Goal: Find specific page/section: Find specific page/section

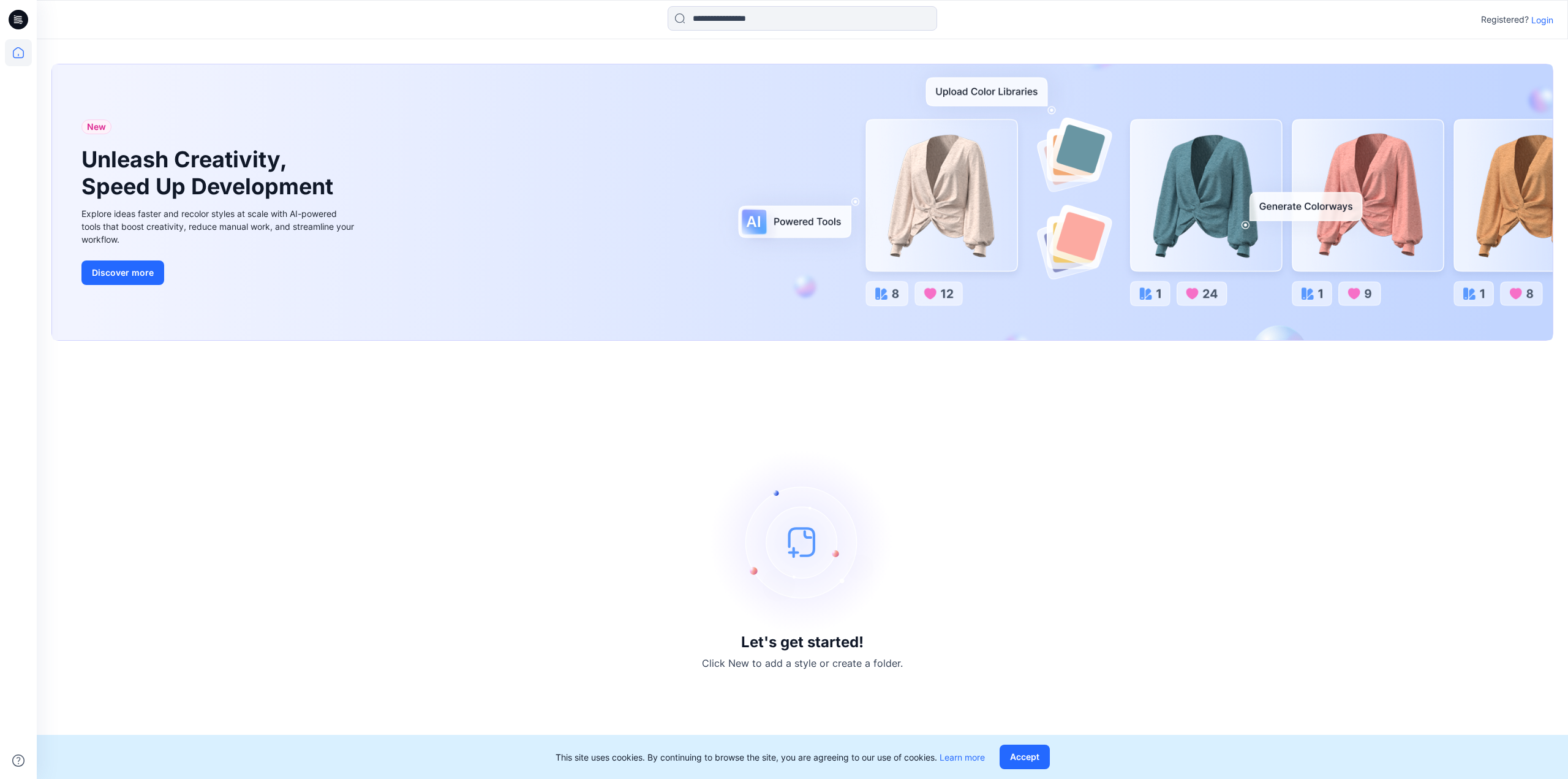
click at [1541, 21] on p "Login" at bounding box center [1542, 20] width 22 height 13
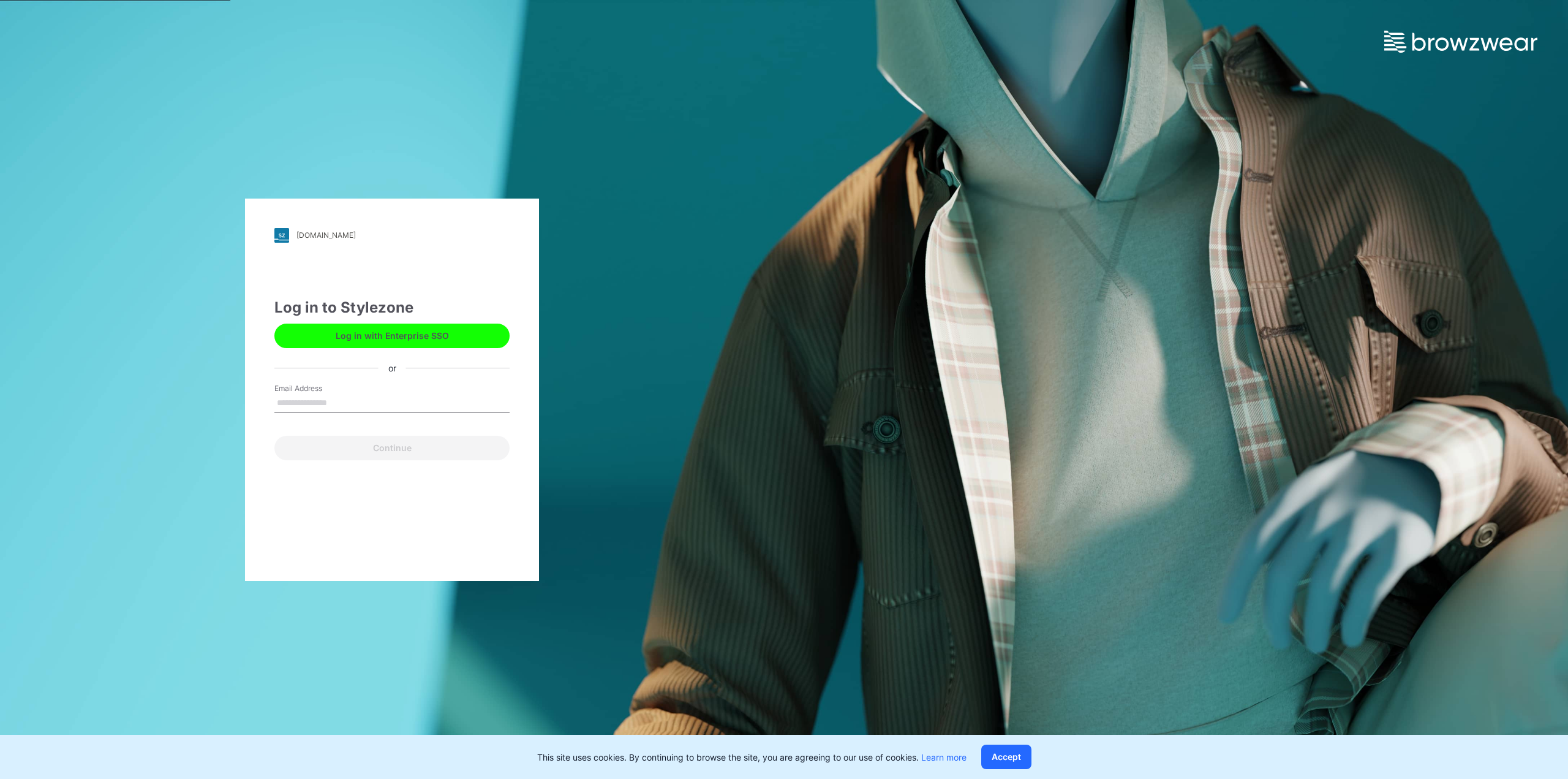
click at [322, 406] on input "Email Address" at bounding box center [392, 403] width 235 height 18
type input "**********"
click at [327, 445] on button "Continue" at bounding box center [392, 448] width 235 height 25
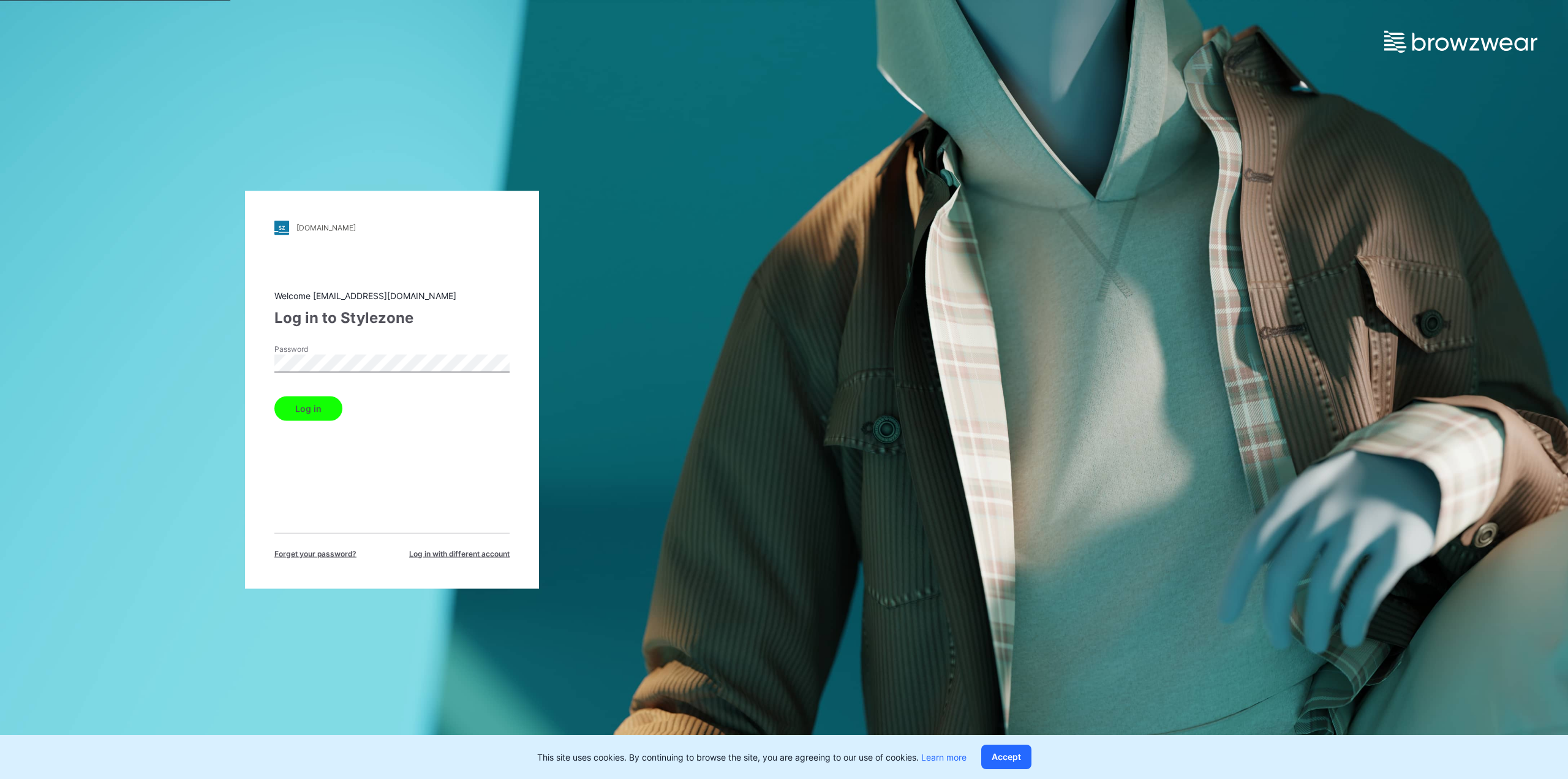
click at [327, 407] on button "Log in" at bounding box center [309, 408] width 68 height 25
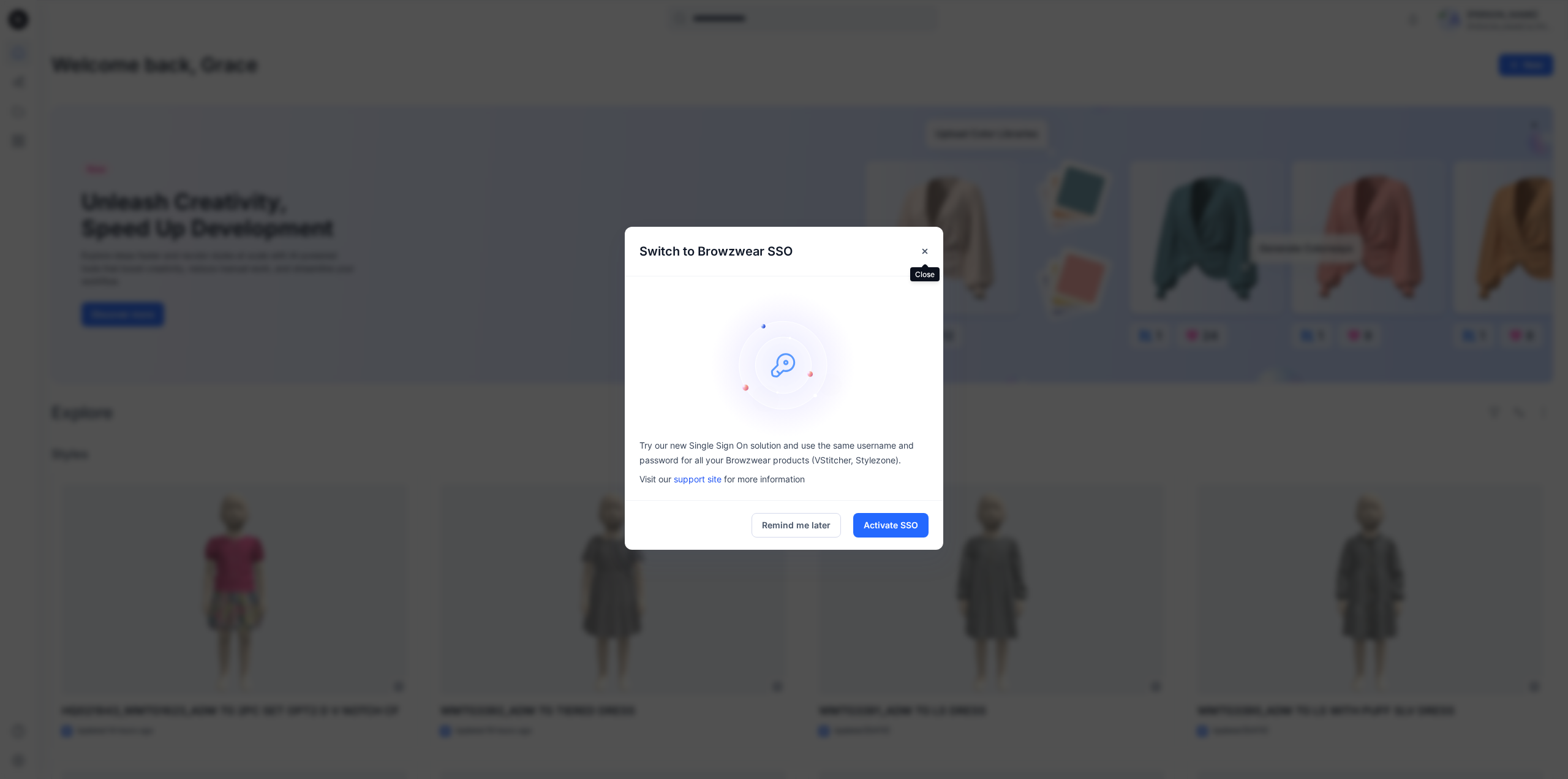
drag, startPoint x: 920, startPoint y: 248, endPoint x: 913, endPoint y: 251, distance: 7.6
click at [915, 249] on button "Close" at bounding box center [925, 251] width 22 height 22
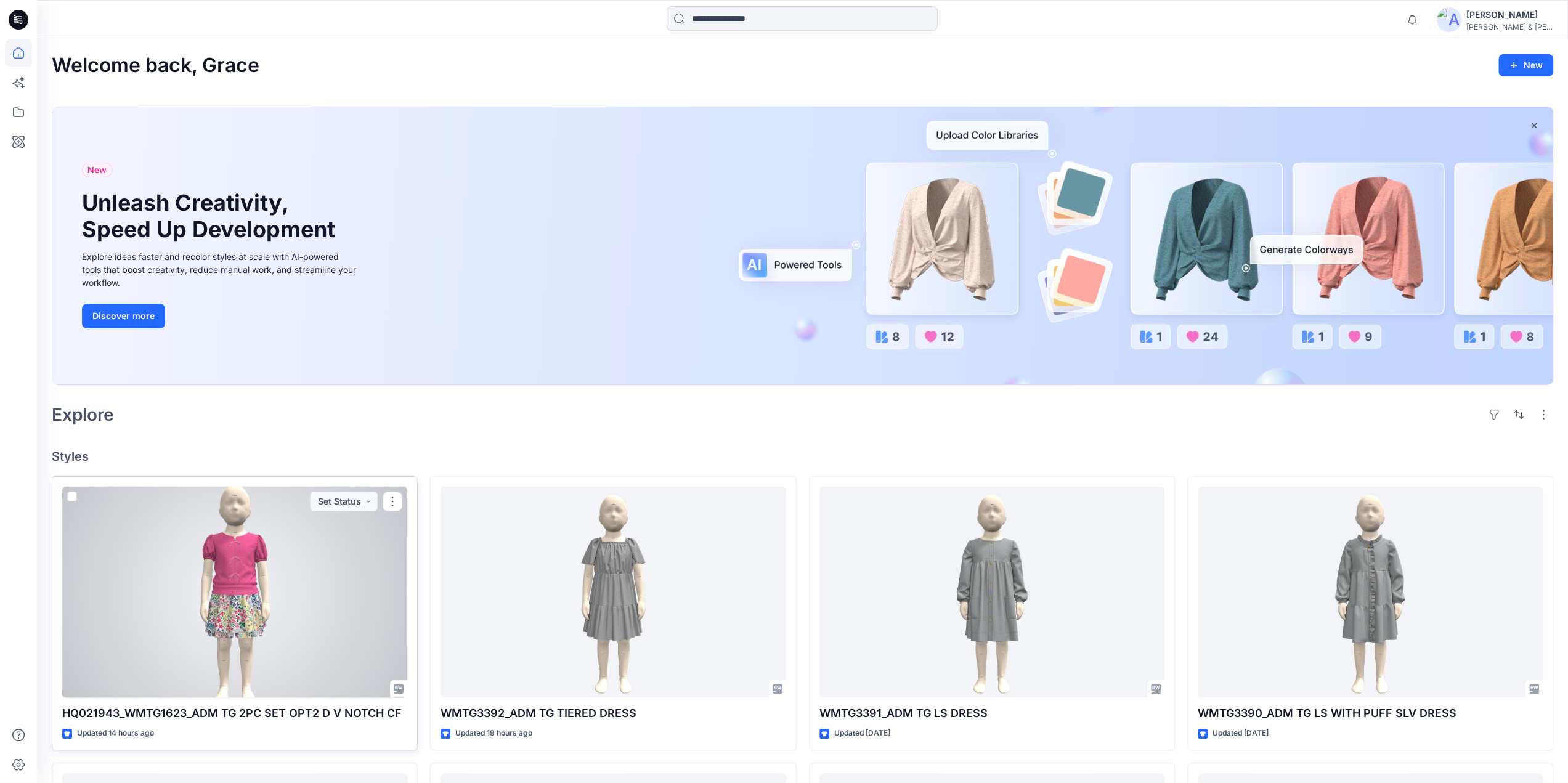
click at [218, 560] on div at bounding box center [234, 592] width 345 height 211
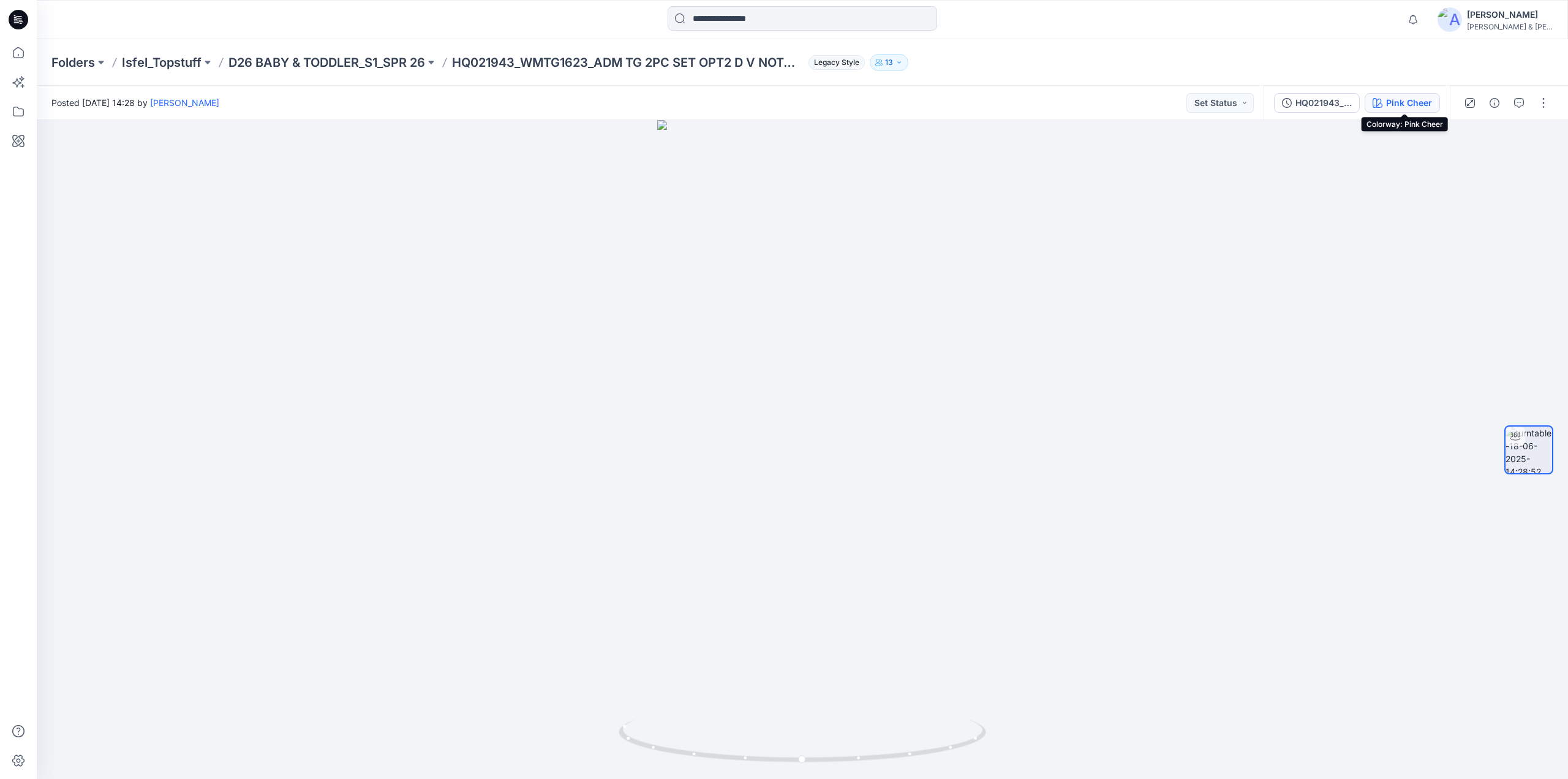
click at [1395, 110] on button "Pink Cheer" at bounding box center [1402, 103] width 75 height 20
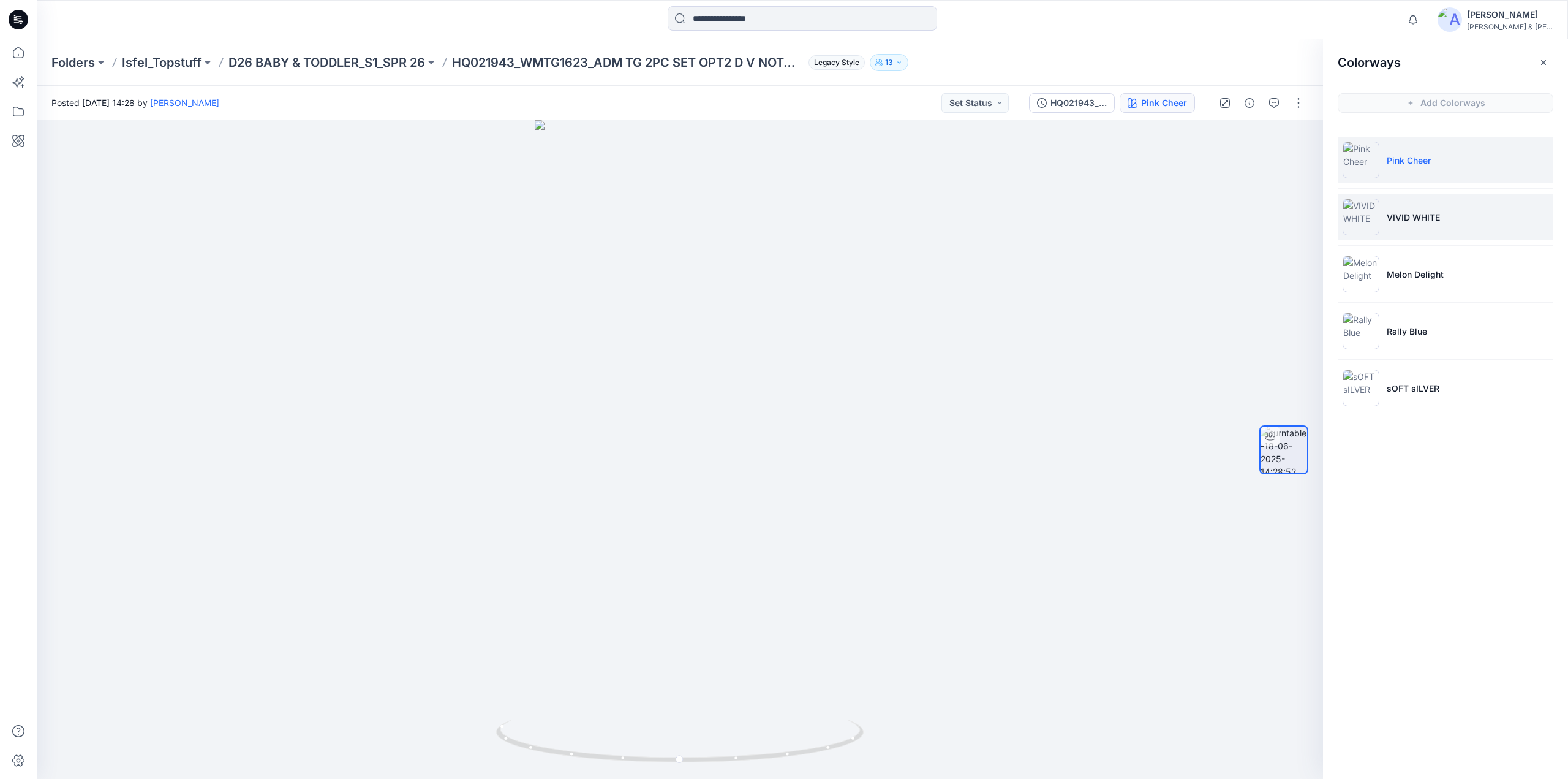
click at [1447, 227] on li "VIVID WHITE" at bounding box center [1446, 217] width 216 height 47
click at [353, 62] on p "D26 BABY & TODDLER_S1_SPR 26" at bounding box center [327, 62] width 197 height 17
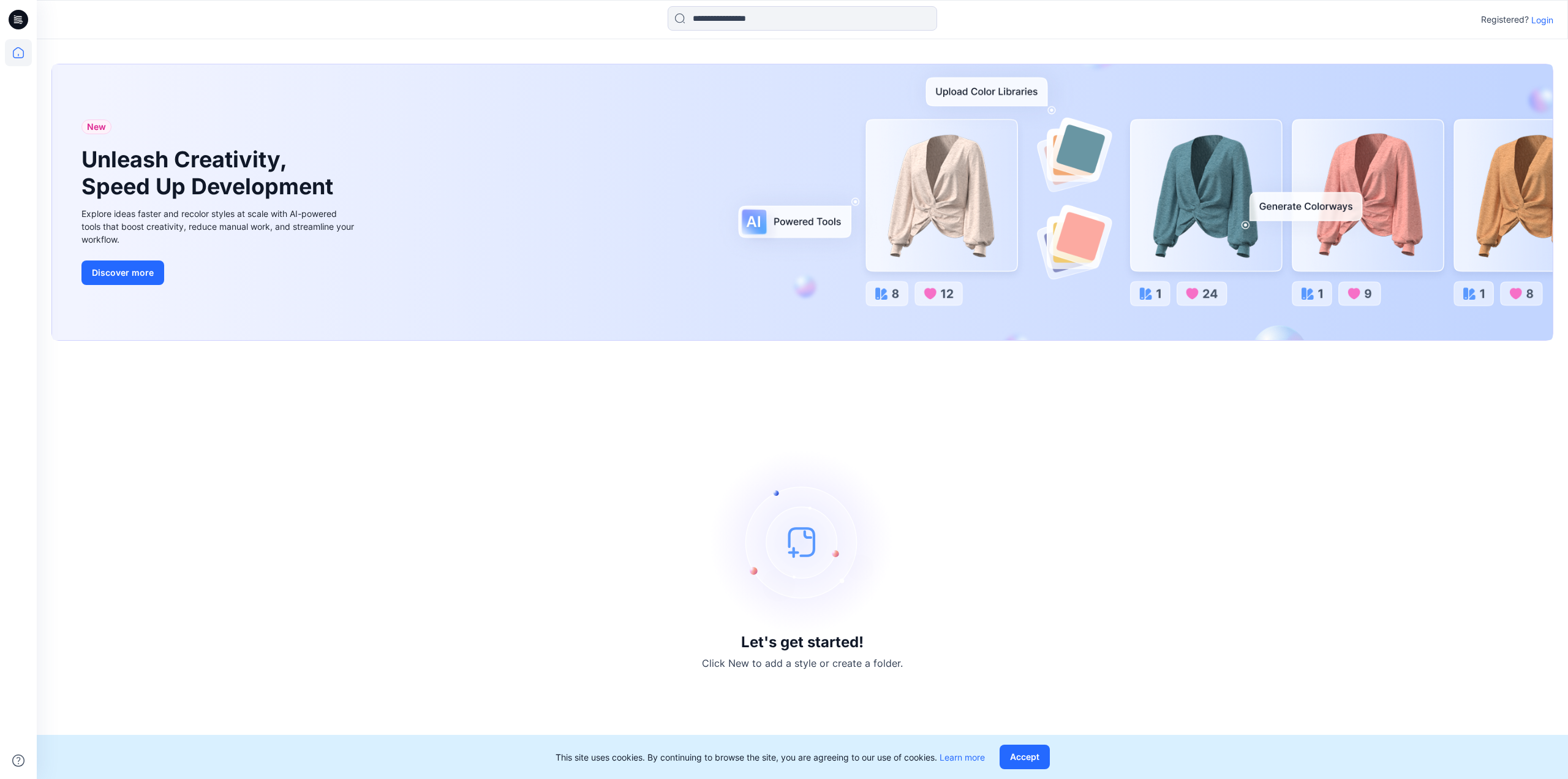
click at [1550, 17] on p "Login" at bounding box center [1542, 20] width 22 height 13
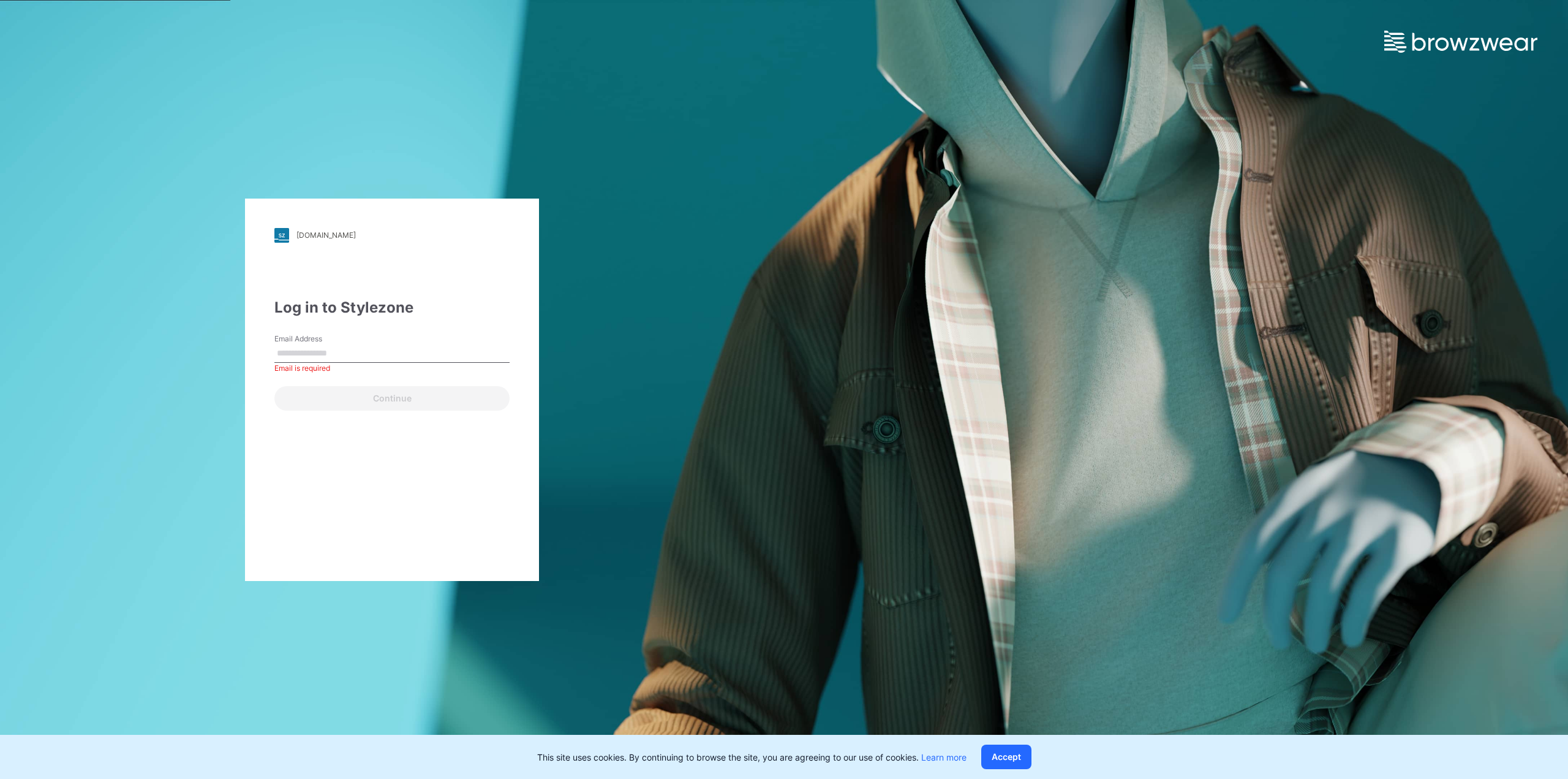
click at [398, 353] on input "Email Address" at bounding box center [392, 353] width 235 height 18
type input "**********"
click at [343, 398] on button "Continue" at bounding box center [392, 398] width 235 height 25
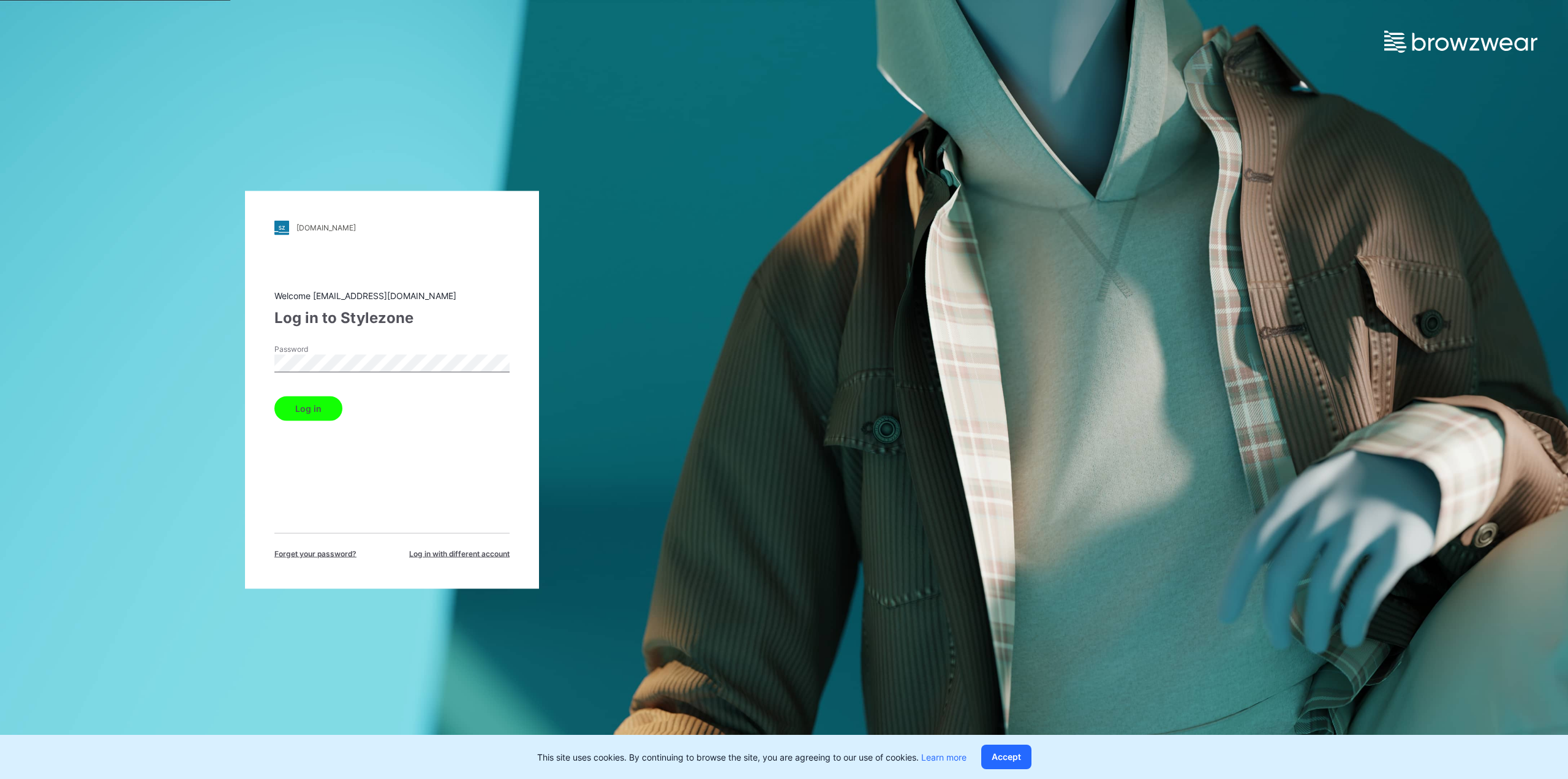
click at [295, 402] on button "Log in" at bounding box center [309, 408] width 68 height 25
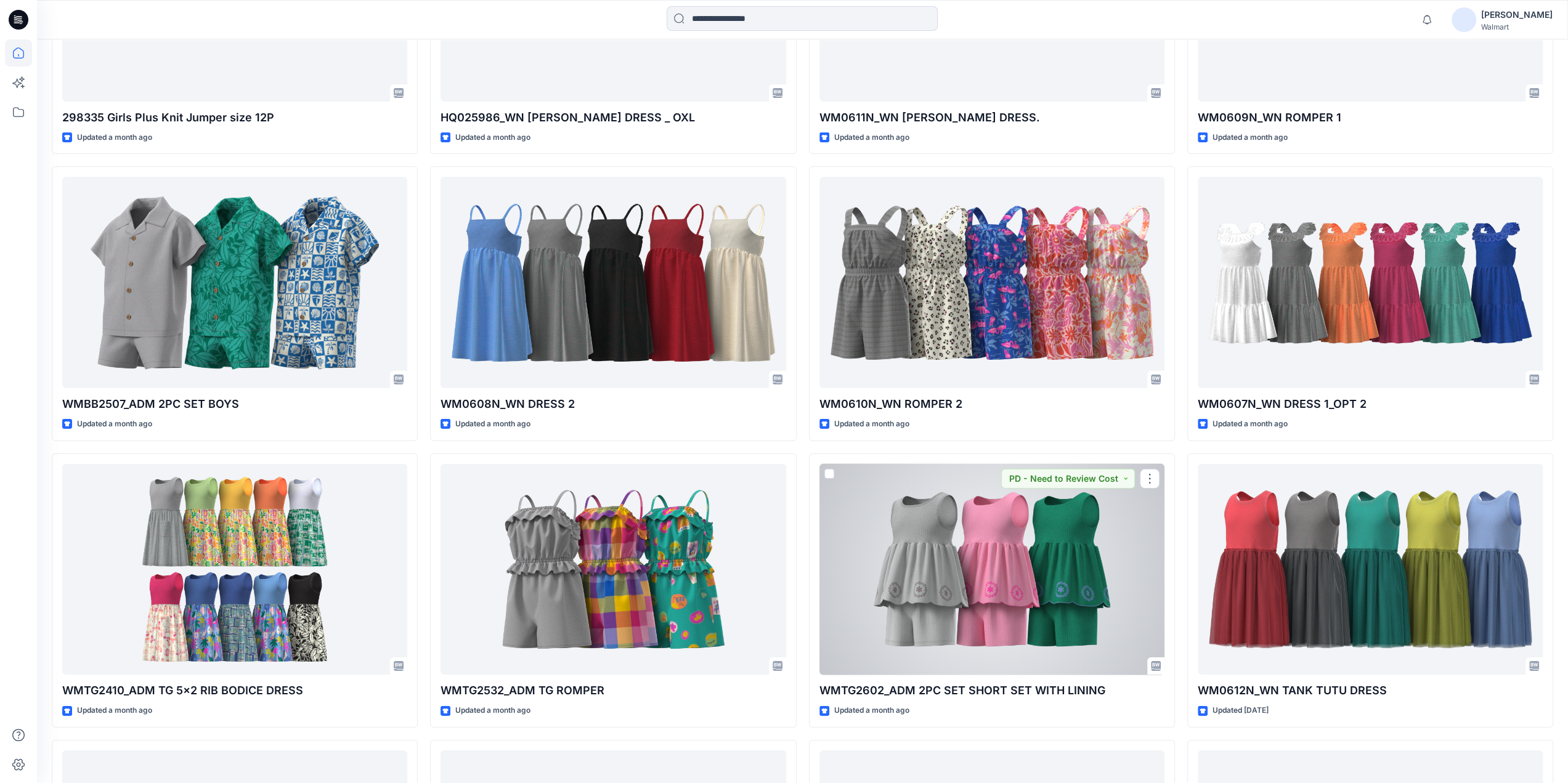
scroll to position [4892, 0]
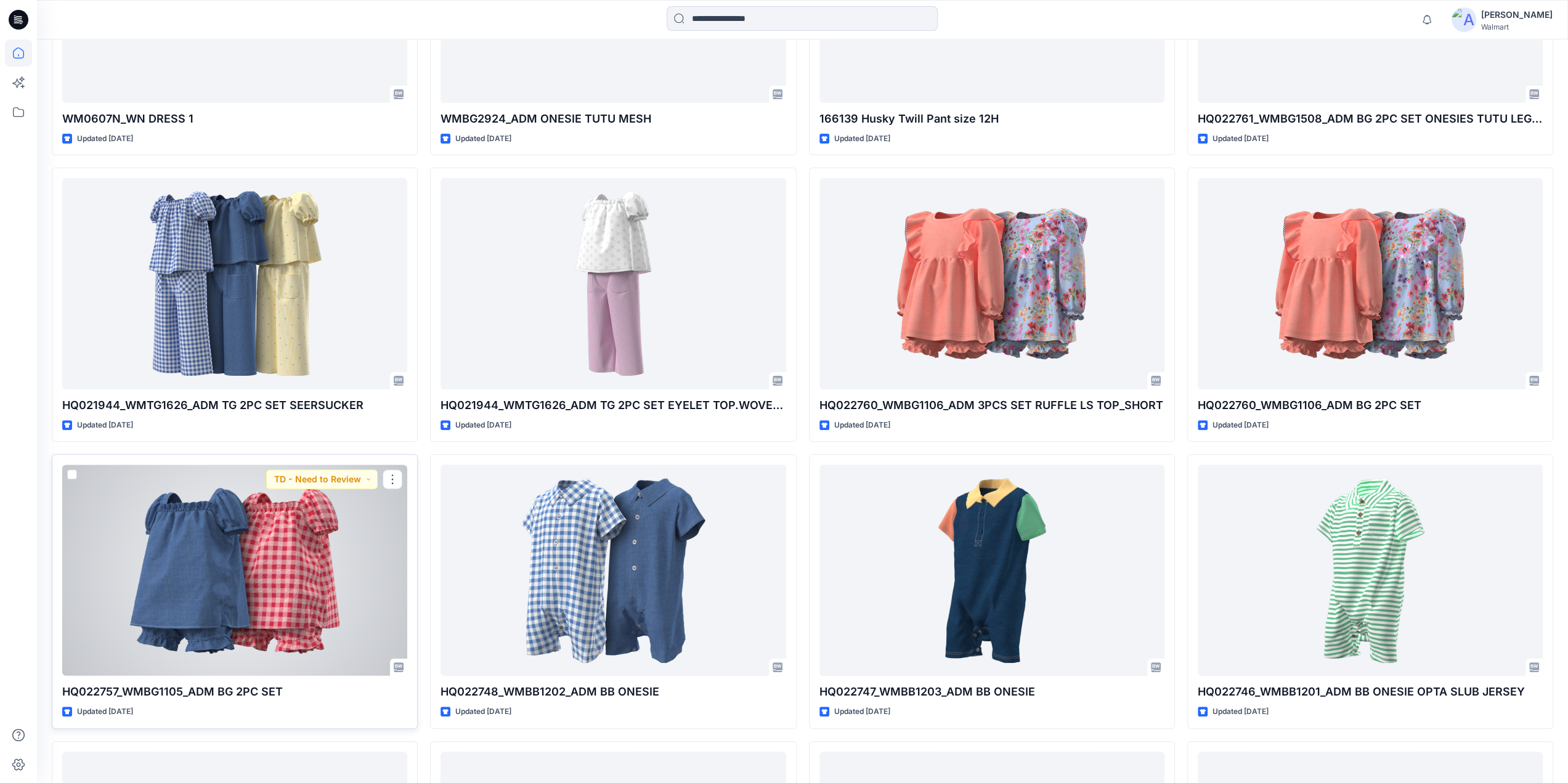
click at [278, 549] on div at bounding box center [234, 569] width 345 height 211
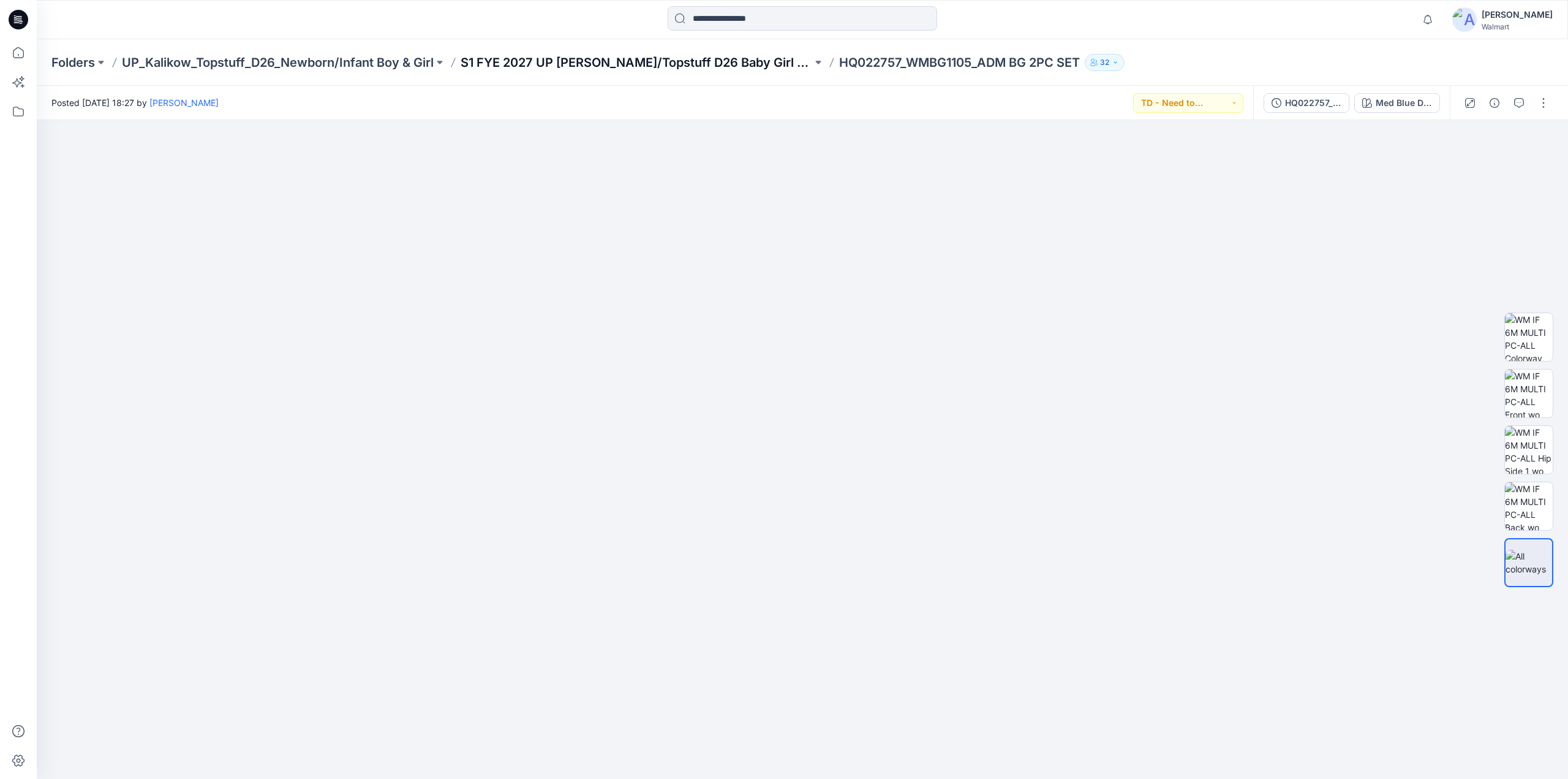
click at [604, 61] on p "S1 FYE 2027 UP Kalikow/Topstuff D26 Baby Girl & Boy" at bounding box center [636, 62] width 352 height 17
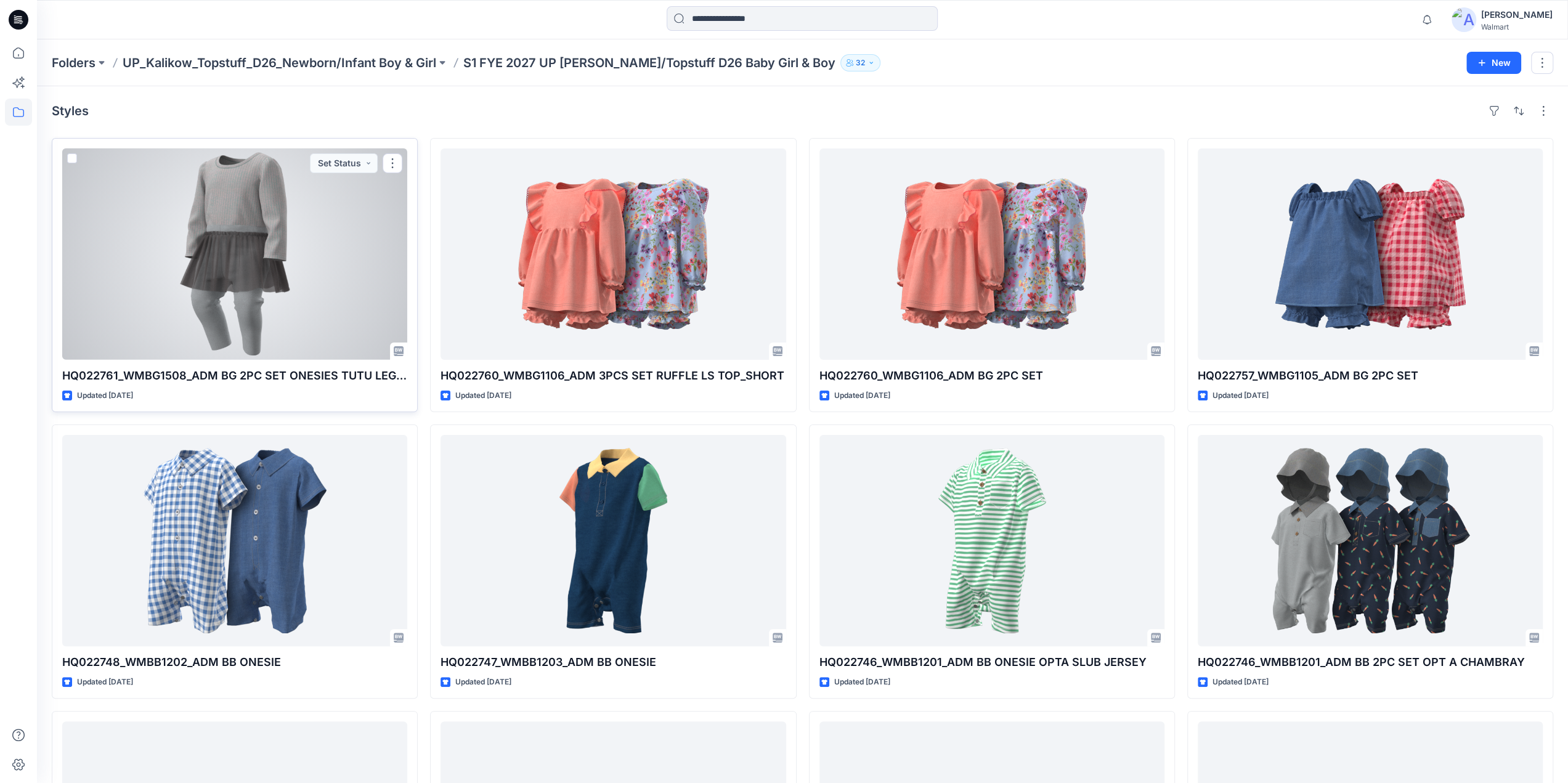
click at [241, 216] on div at bounding box center [234, 254] width 345 height 211
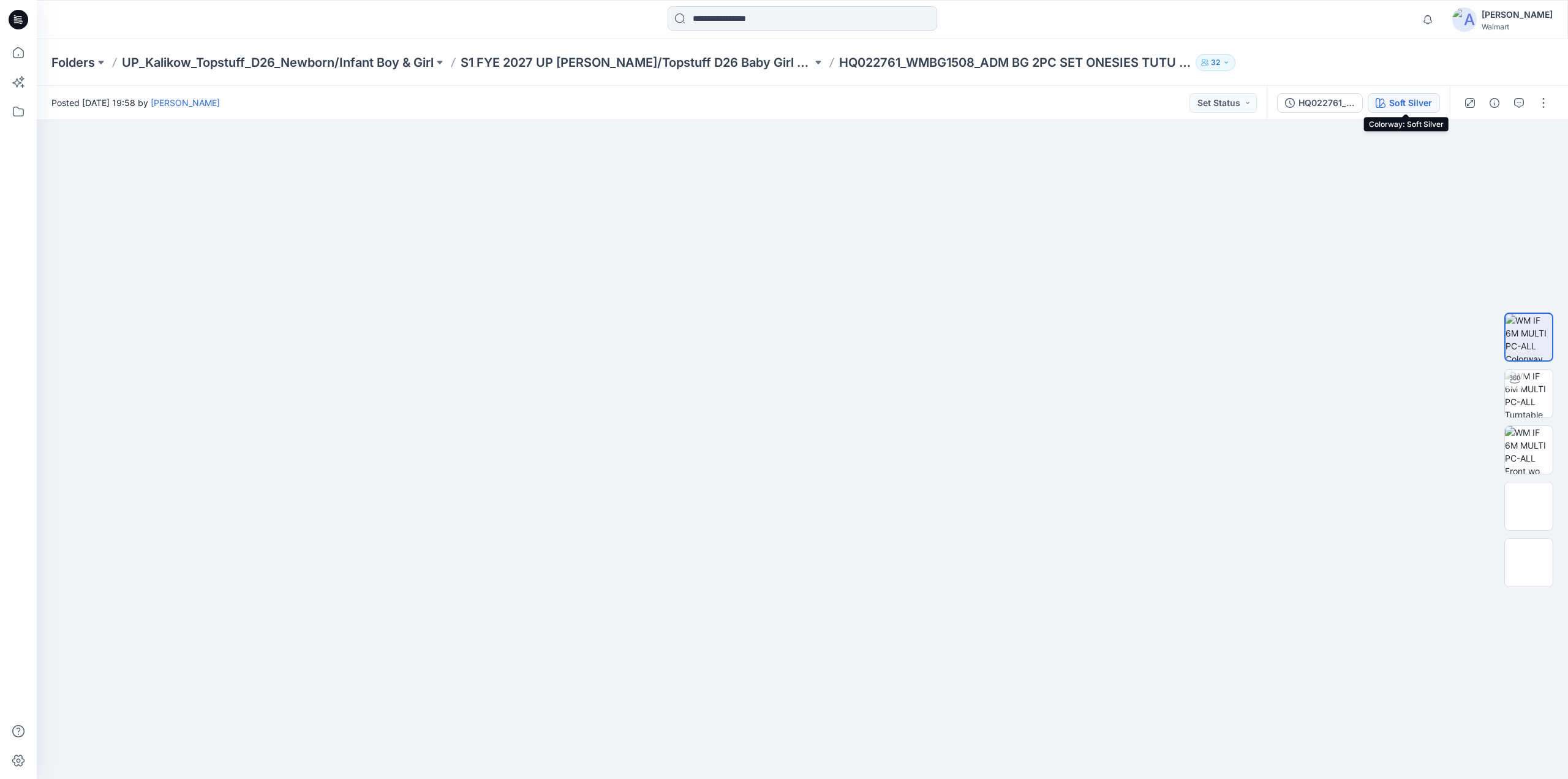
click at [1397, 101] on div "Soft Silver" at bounding box center [1410, 103] width 43 height 13
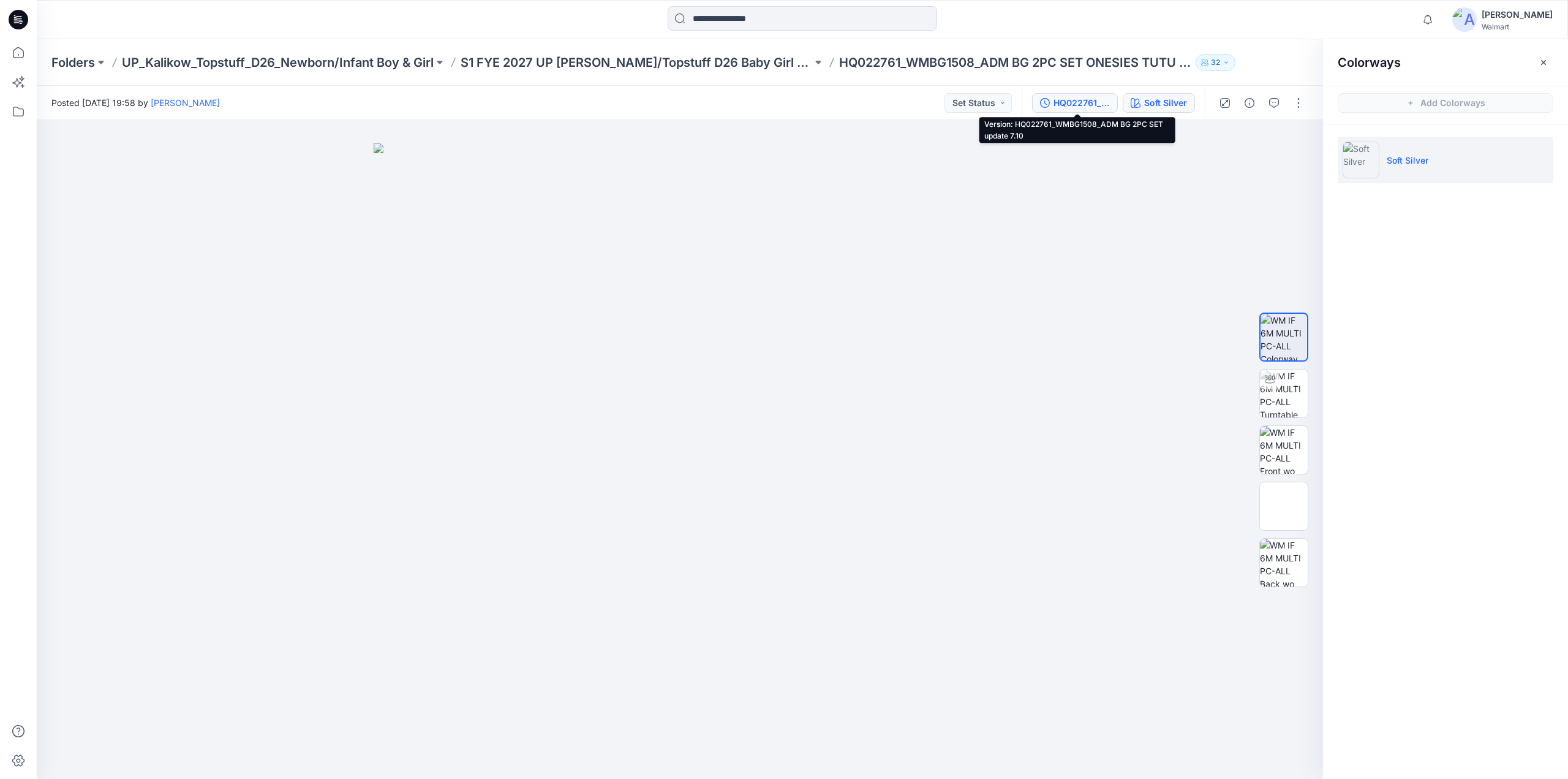
click at [1097, 101] on div "HQ022761_WMBG1508_ADM BG 2PC SET update 7.10" at bounding box center [1082, 103] width 57 height 13
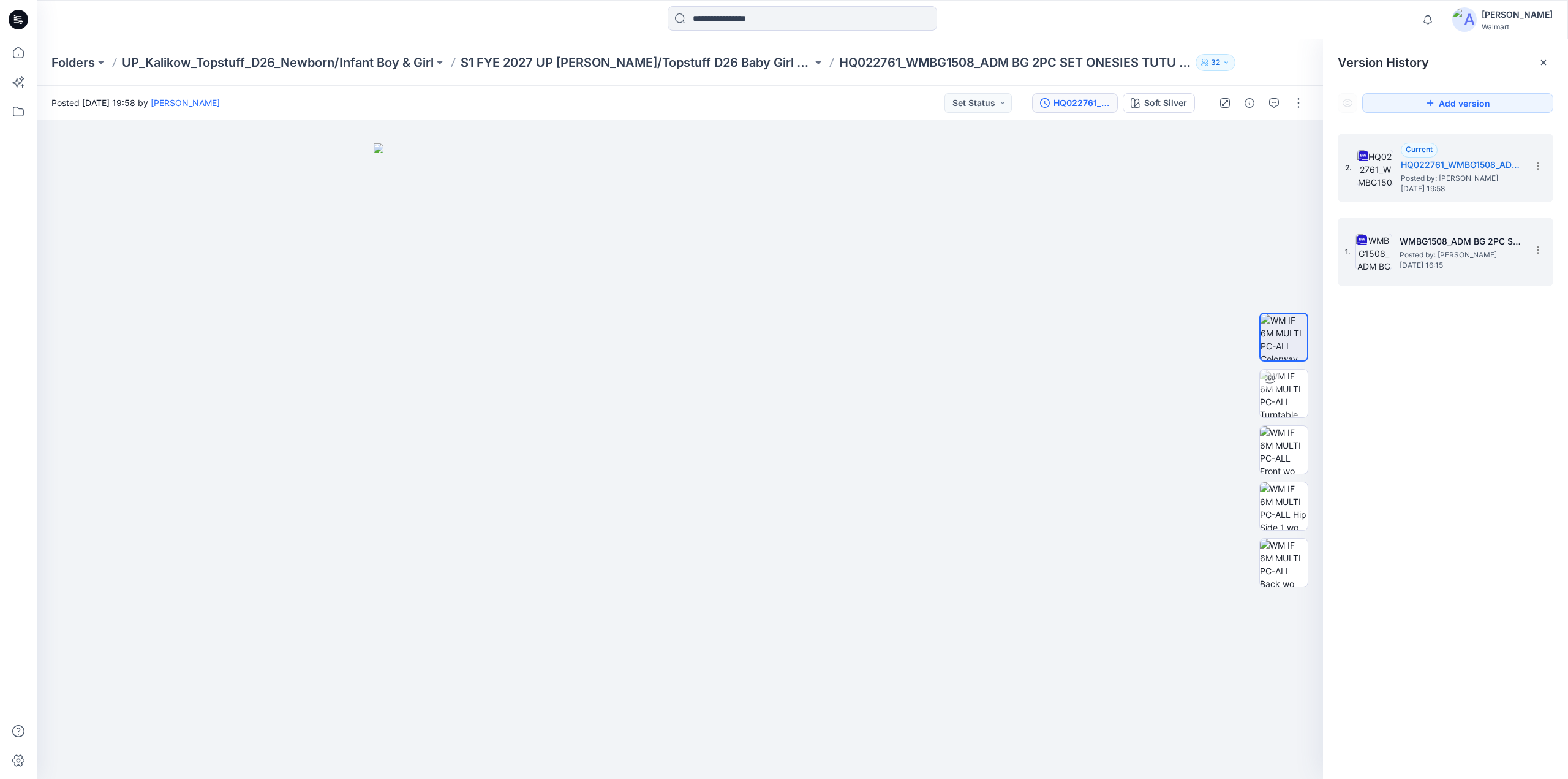
click at [1419, 249] on span "Posted by: [PERSON_NAME]" at bounding box center [1460, 254] width 122 height 12
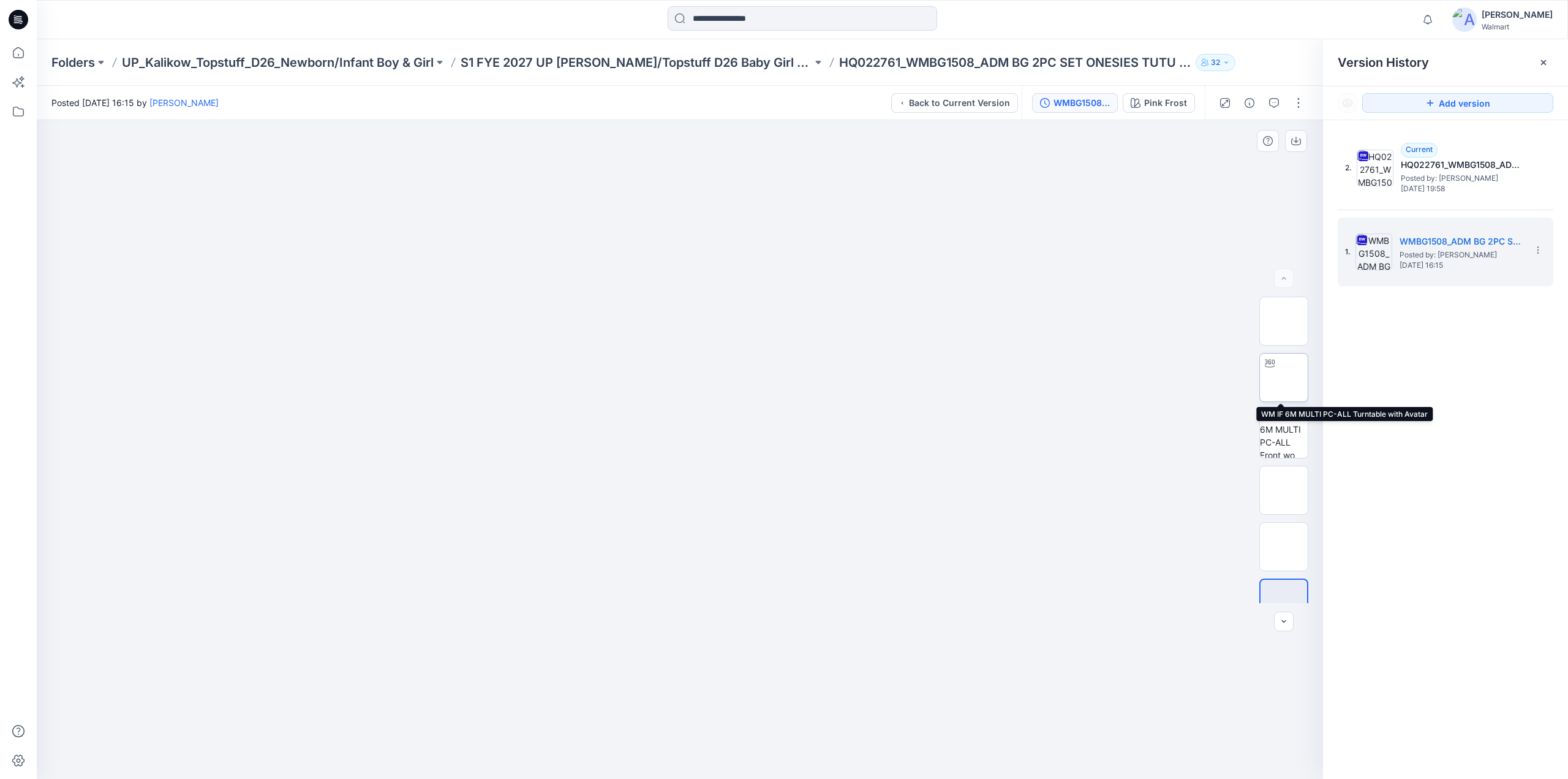
click at [1284, 377] on img at bounding box center [1284, 377] width 0 height 0
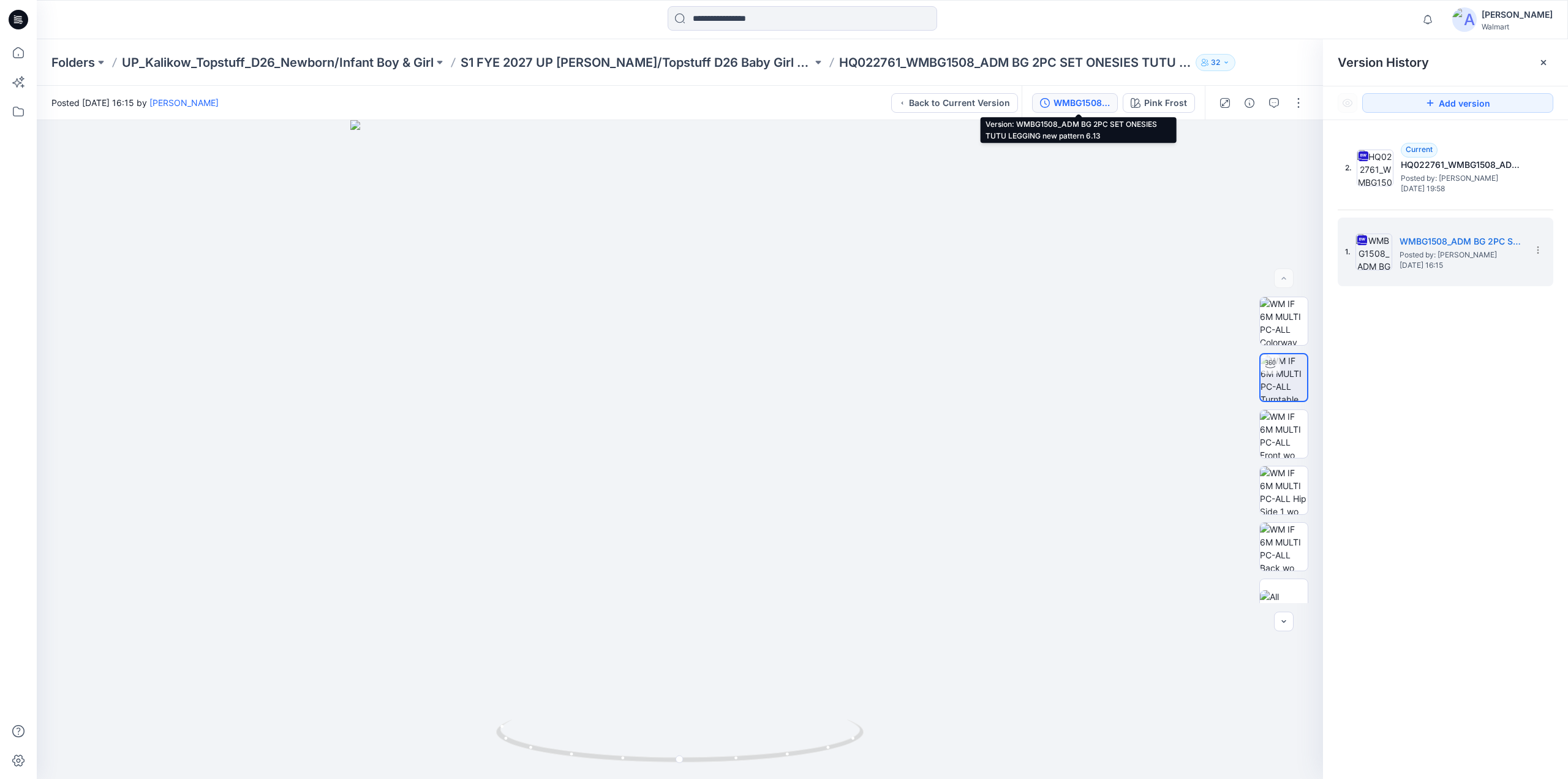
click at [1064, 99] on div "WMBG1508_ADM BG 2PC SET ONESIES TUTU LEGGING new pattern 6.13" at bounding box center [1082, 103] width 57 height 13
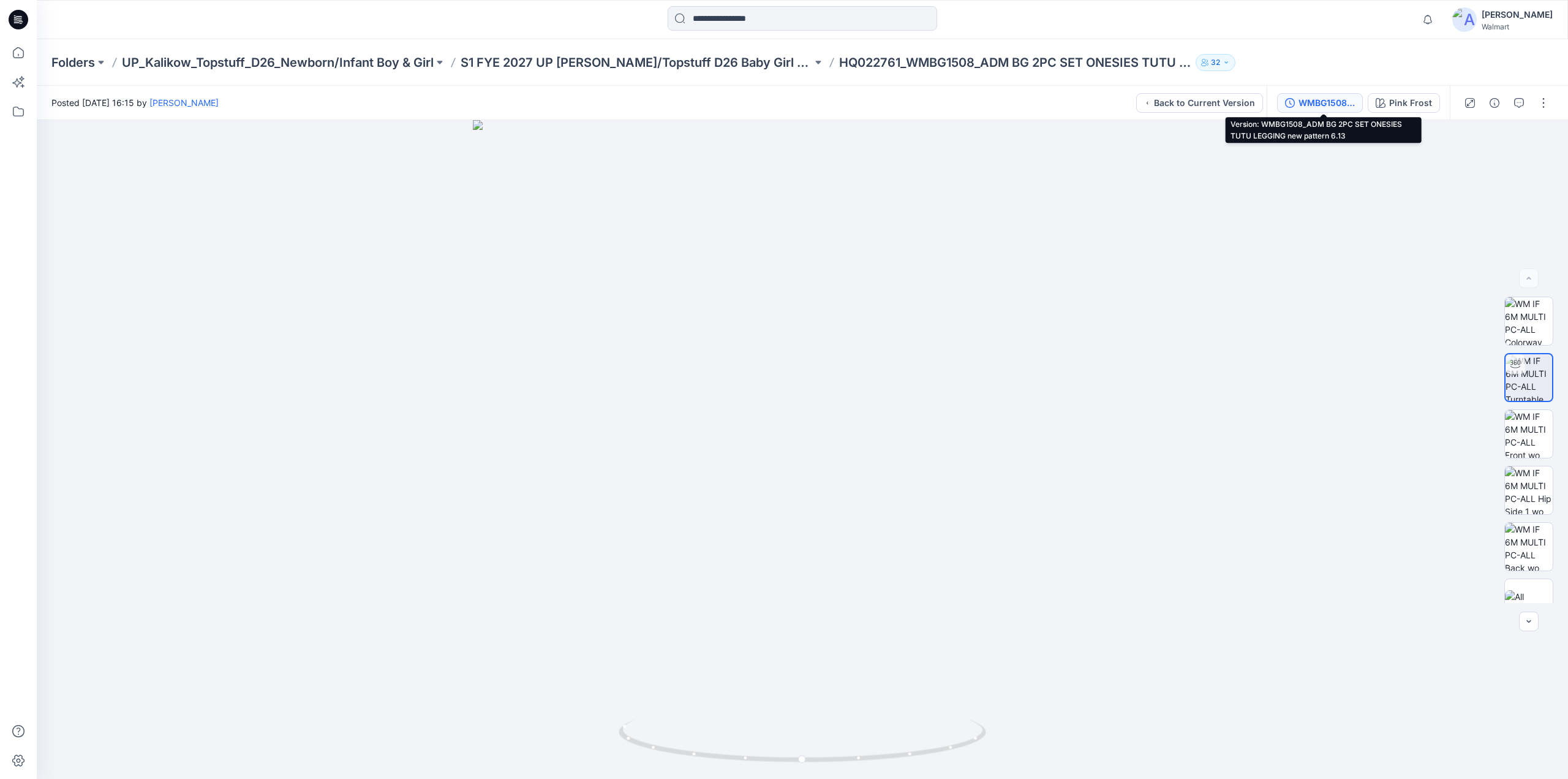
click at [1334, 105] on div "WMBG1508_ADM BG 2PC SET ONESIES TUTU LEGGING new pattern 6.13" at bounding box center [1327, 103] width 57 height 13
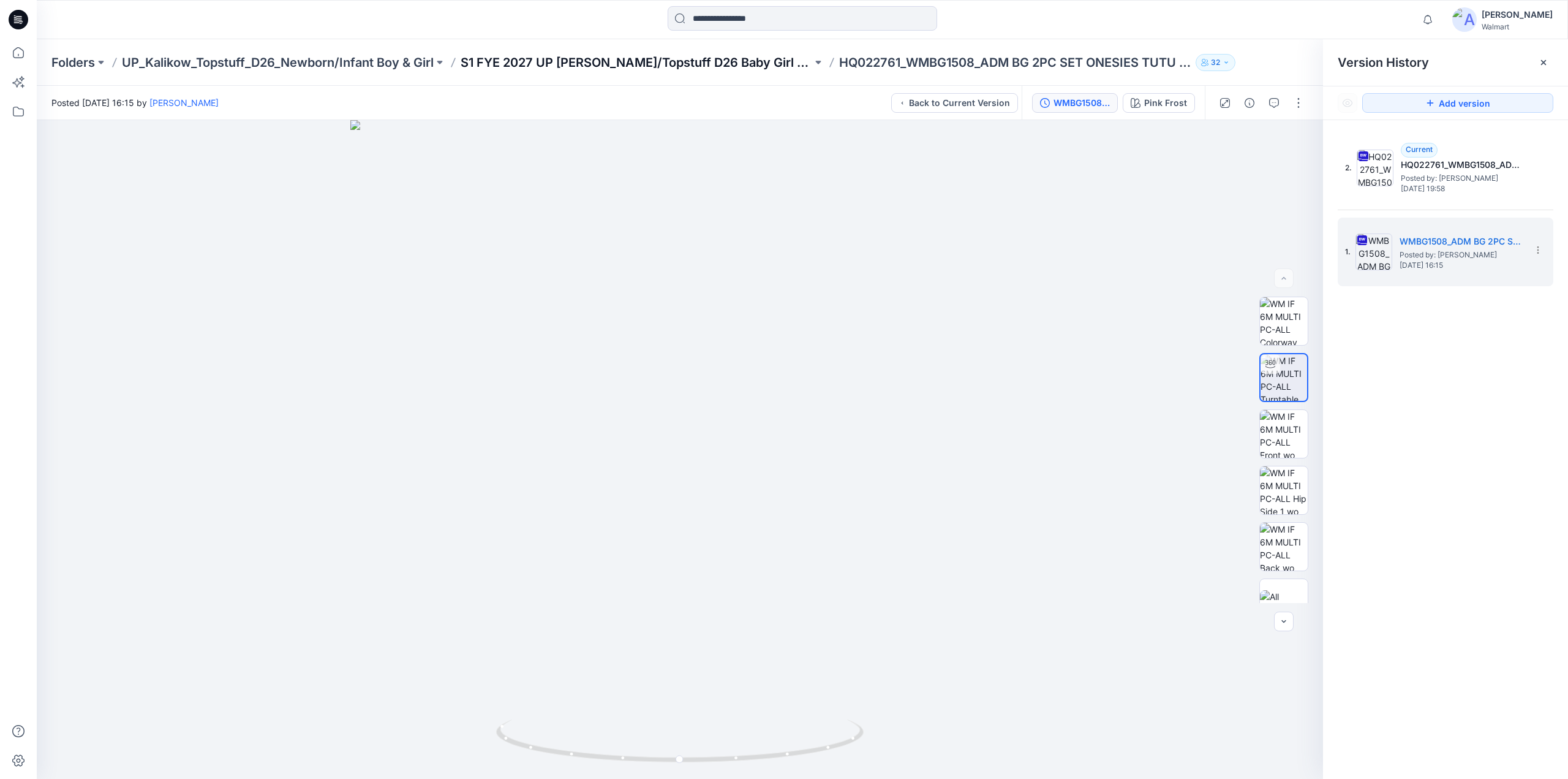
click at [680, 56] on p "S1 FYE 2027 UP Kalikow/Topstuff D26 Baby Girl & Boy" at bounding box center [636, 62] width 352 height 17
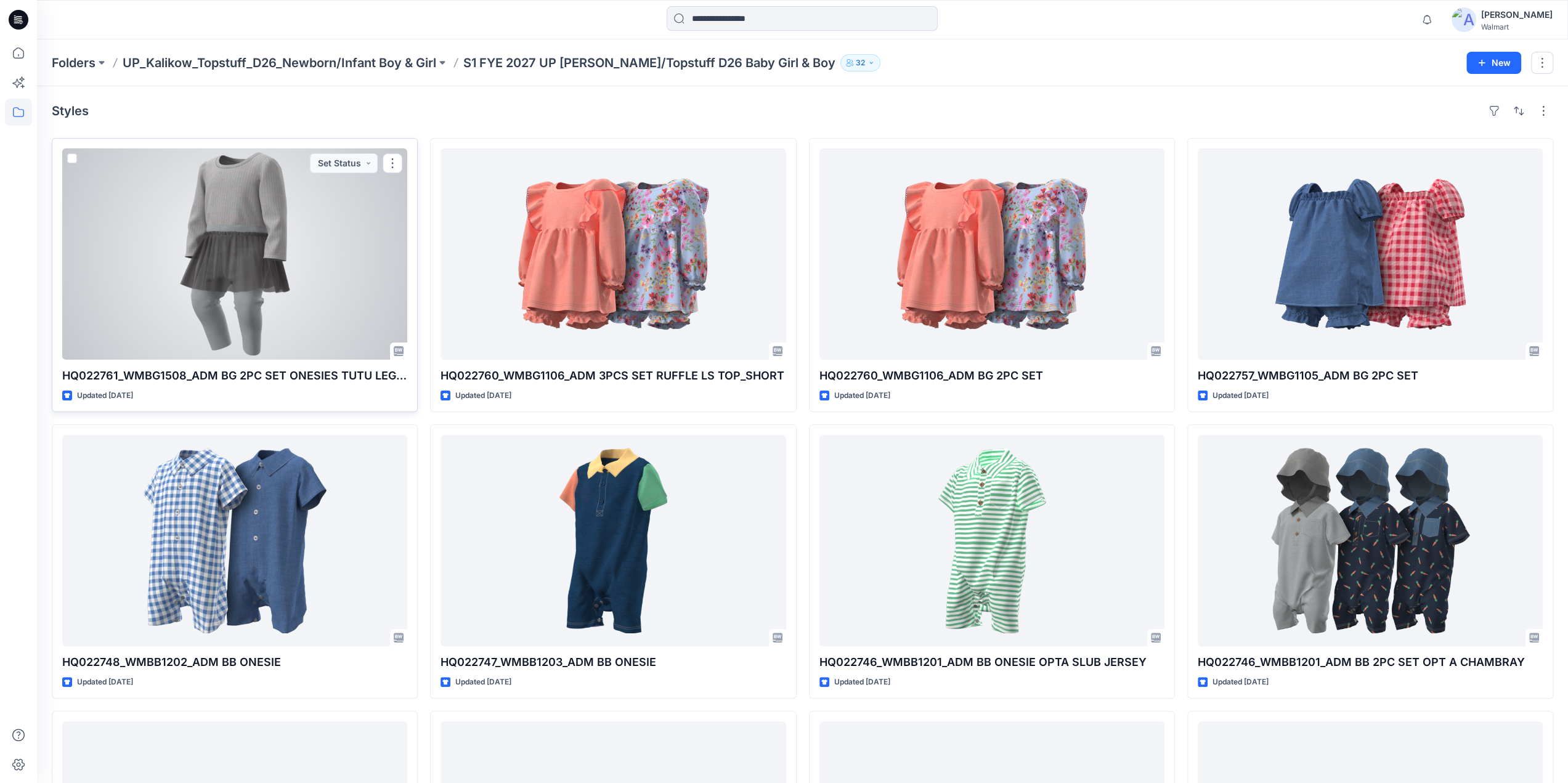
click at [244, 210] on div at bounding box center [234, 254] width 345 height 211
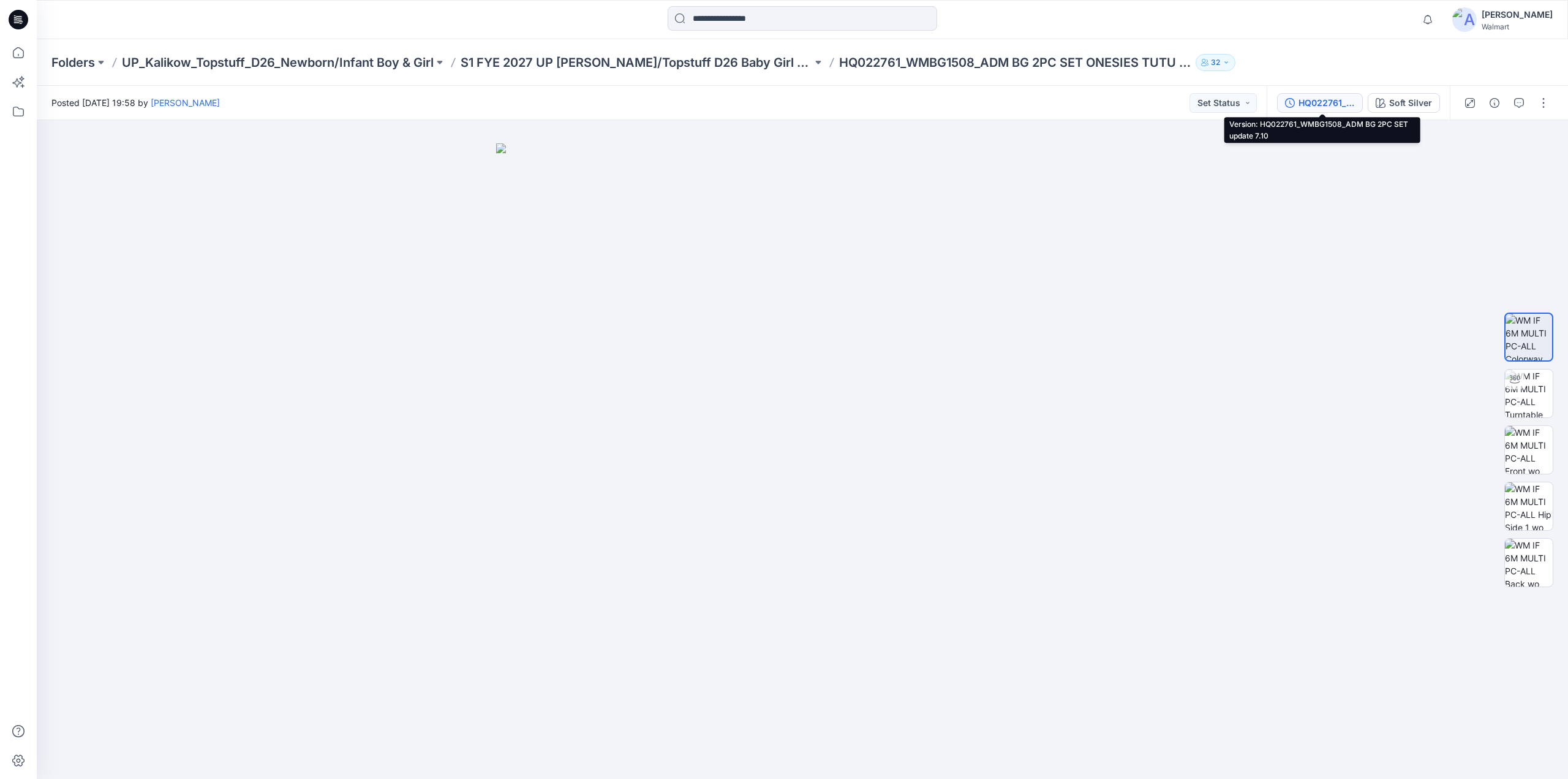
click at [1320, 101] on div "HQ022761_WMBG1508_ADM BG 2PC SET update 7.10" at bounding box center [1327, 103] width 57 height 13
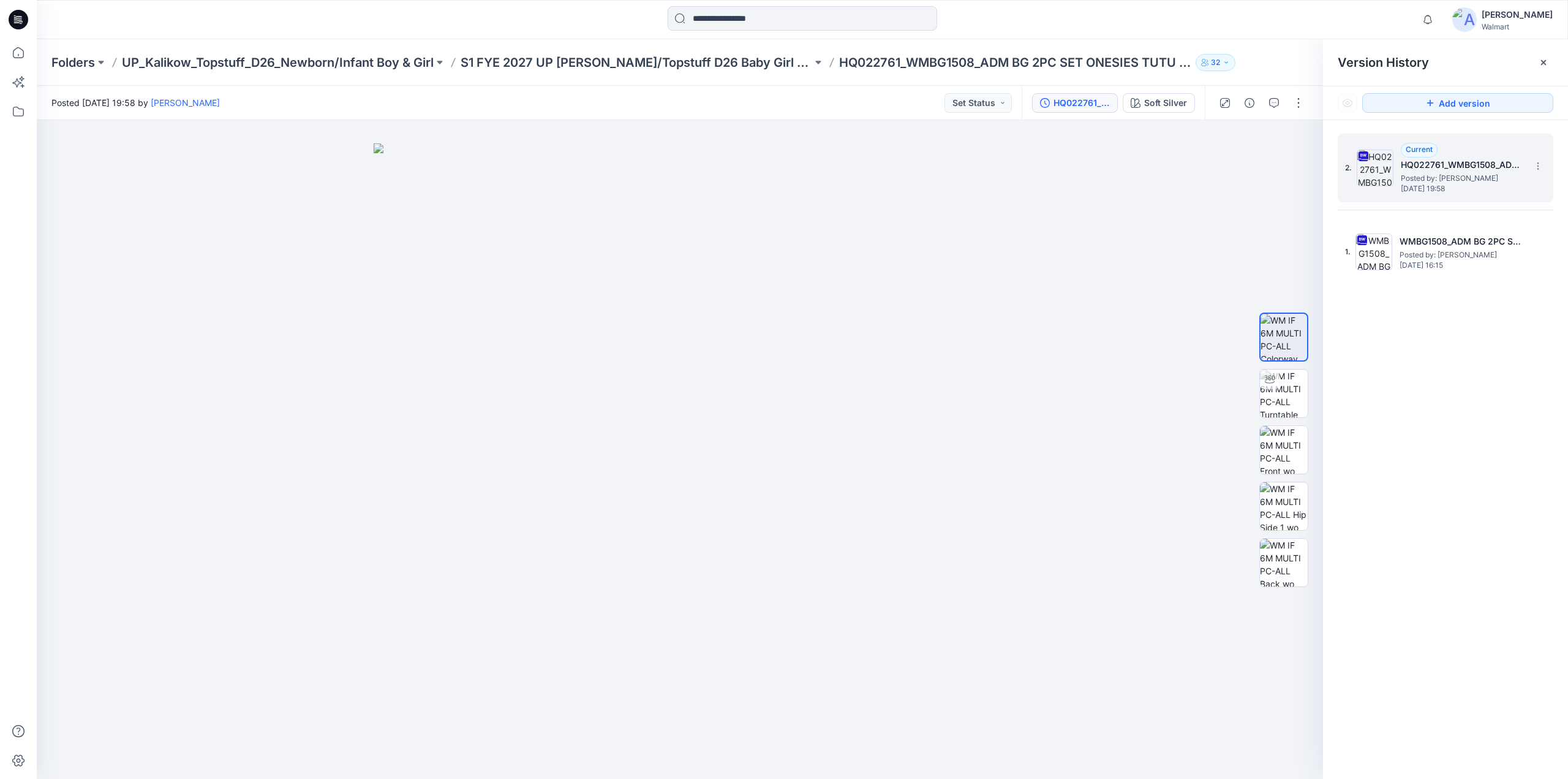
click at [1424, 171] on h5 "HQ022761_WMBG1508_ADM BG 2PC SET update 7.10" at bounding box center [1462, 164] width 122 height 15
click at [1093, 102] on div "HQ022761_WMBG1508_ADM BG 2PC SET update 7.10" at bounding box center [1082, 103] width 57 height 13
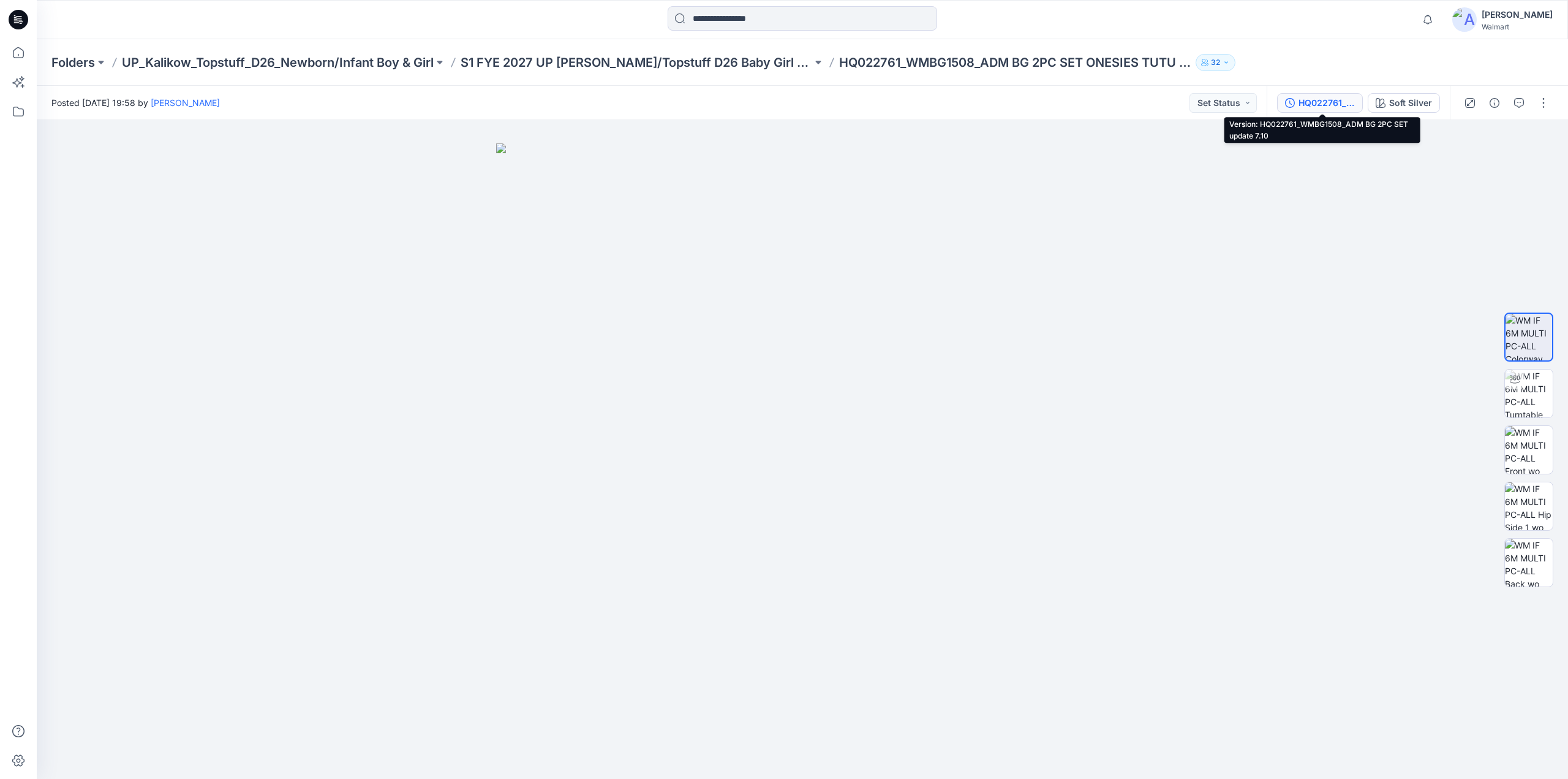
click at [1346, 101] on div "HQ022761_WMBG1508_ADM BG 2PC SET update 7.10" at bounding box center [1327, 103] width 57 height 13
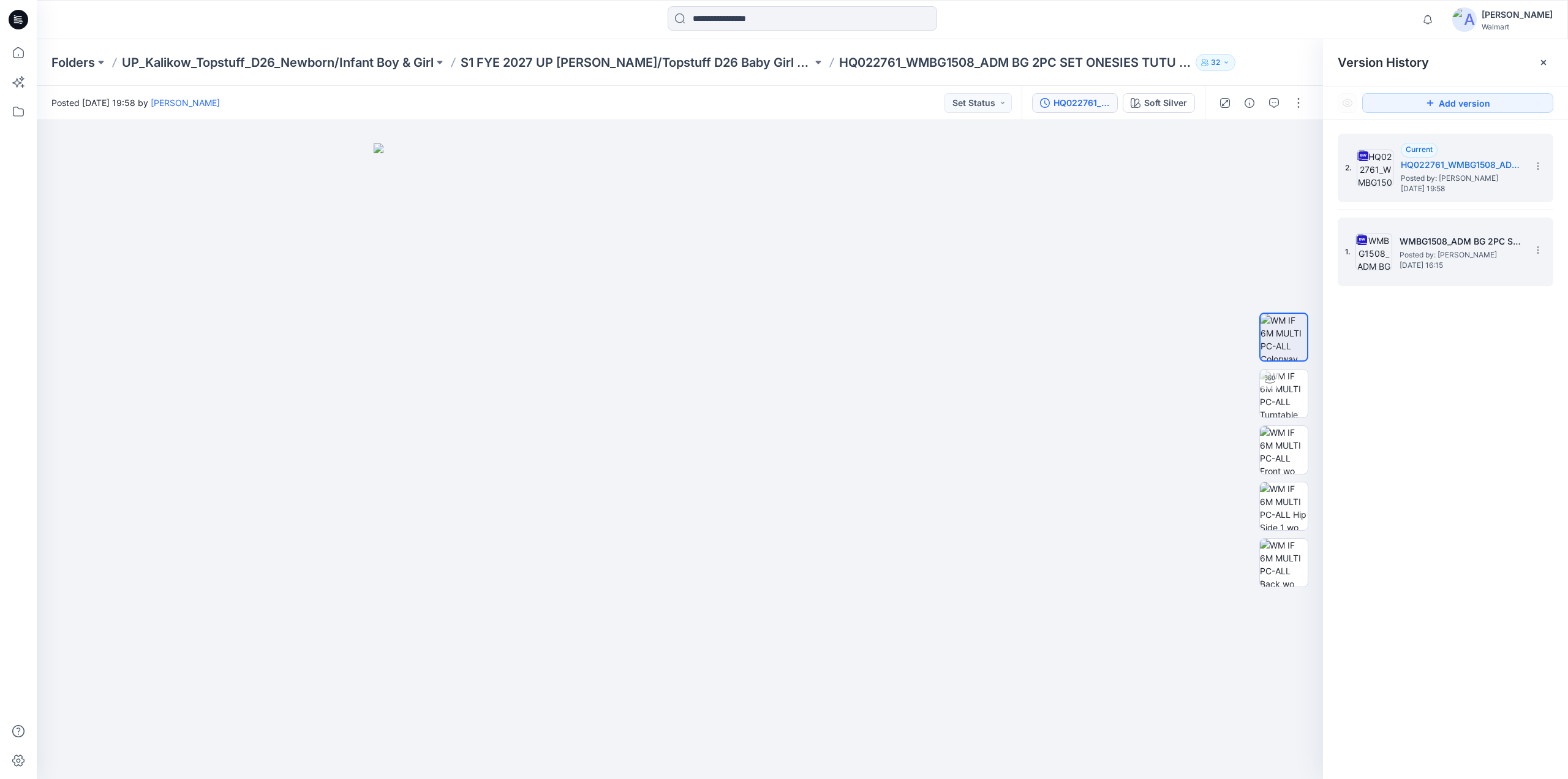
click at [1425, 239] on h5 "WMBG1508_ADM BG 2PC SET ONESIES TUTU LEGGING new pattern 6.13" at bounding box center [1460, 241] width 122 height 15
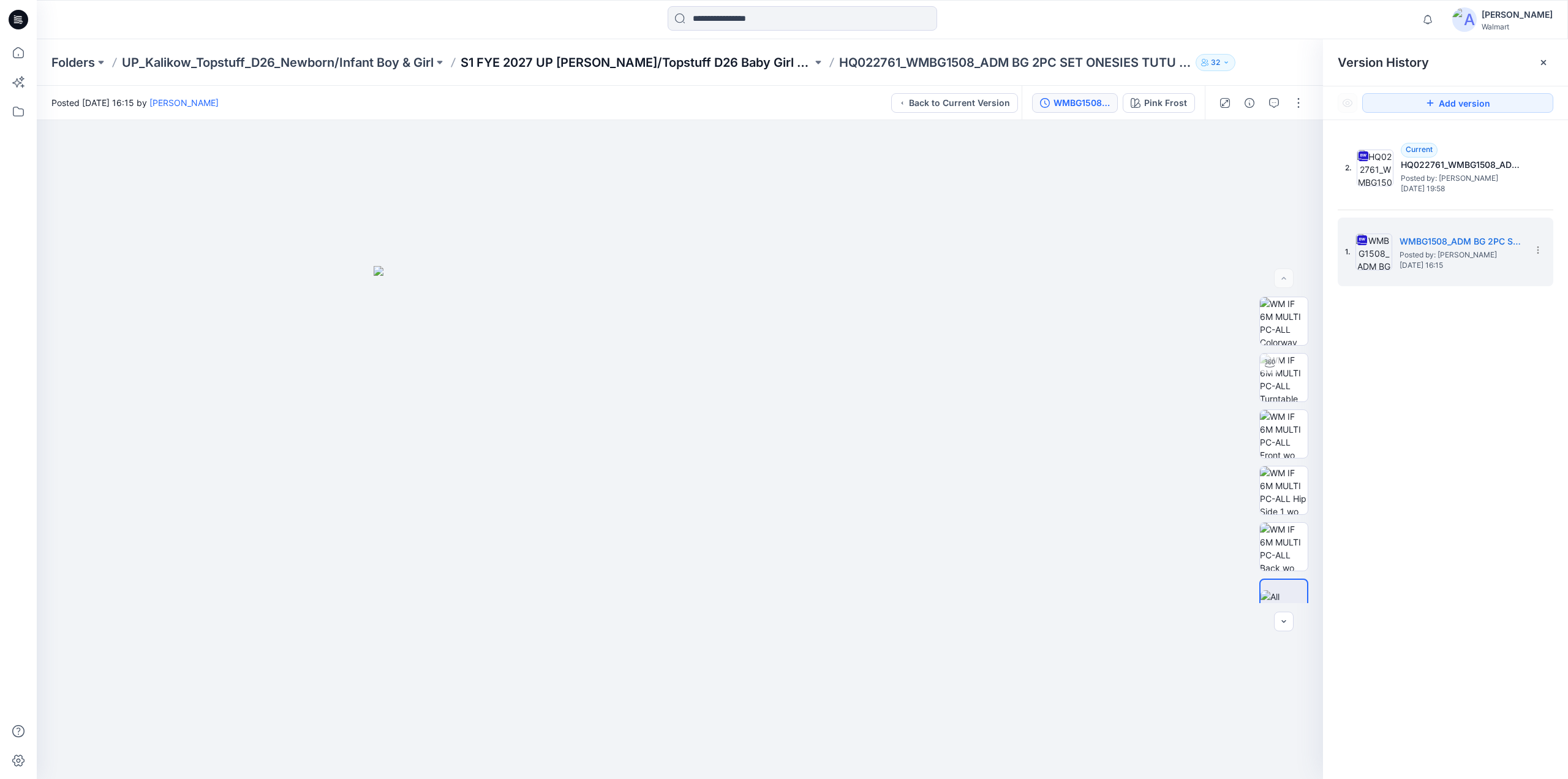
click at [658, 64] on p "S1 FYE 2027 UP Kalikow/Topstuff D26 Baby Girl & Boy" at bounding box center [636, 62] width 352 height 17
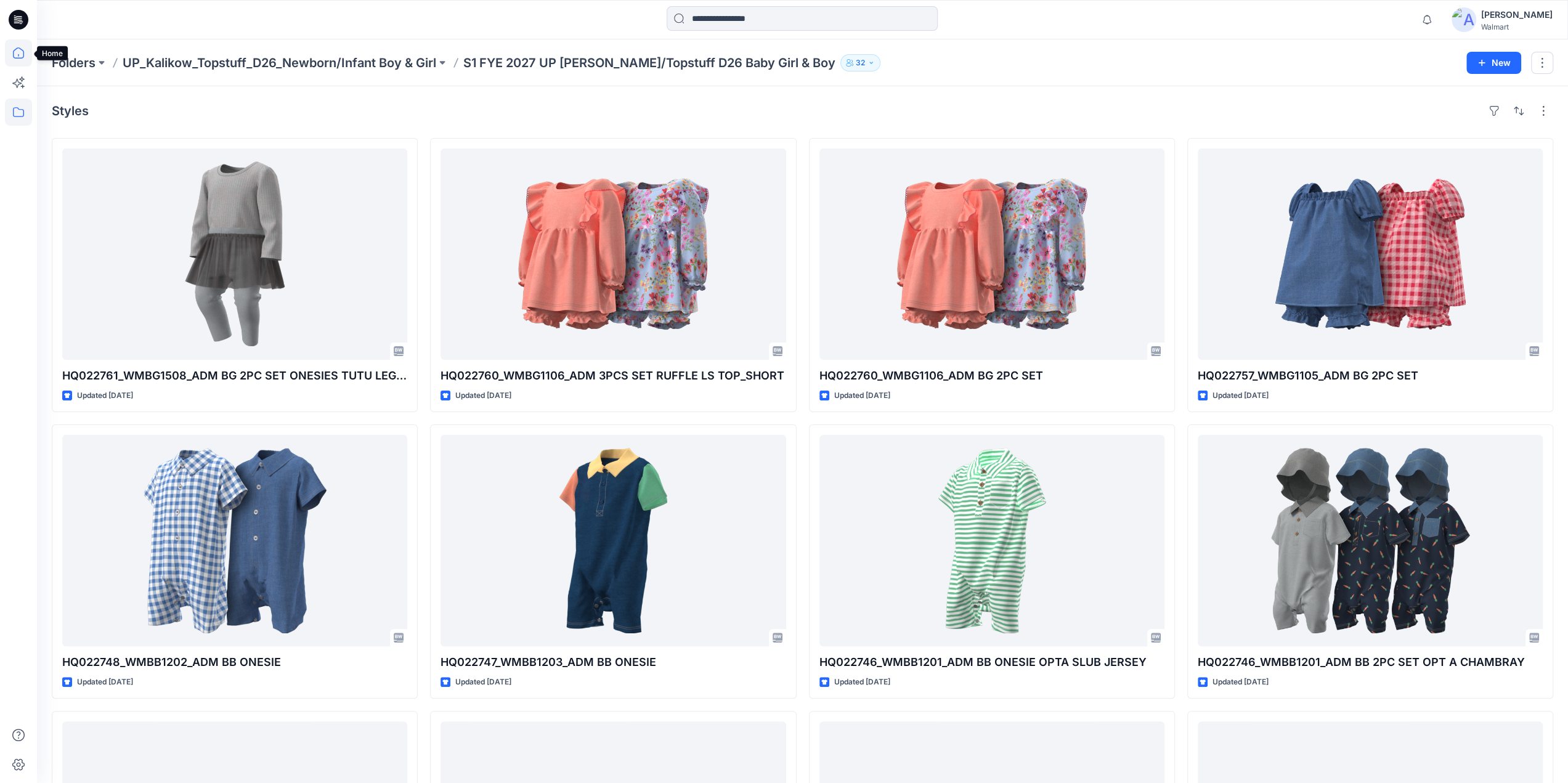
click at [21, 49] on icon at bounding box center [19, 53] width 11 height 11
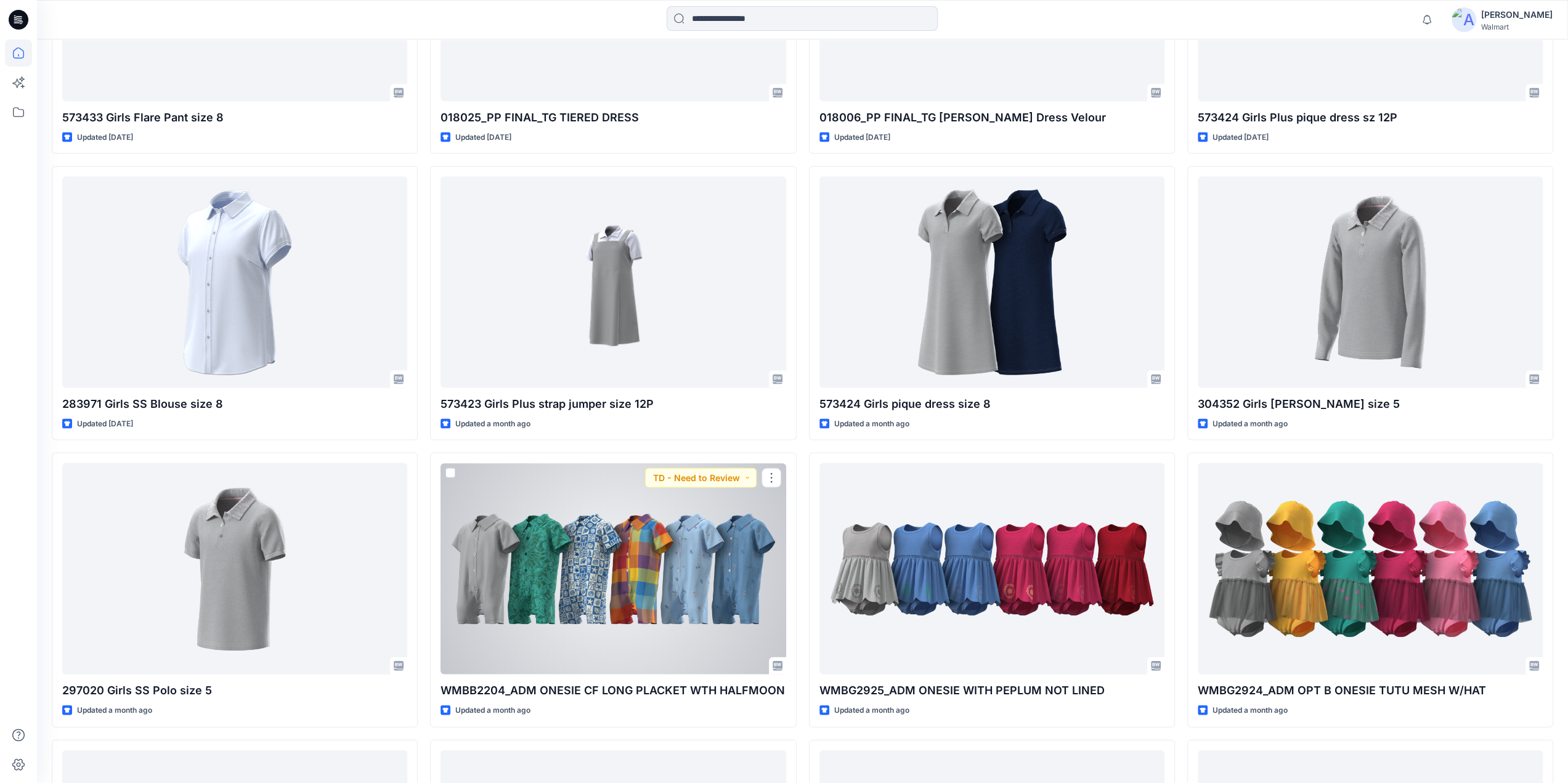
scroll to position [3175, 0]
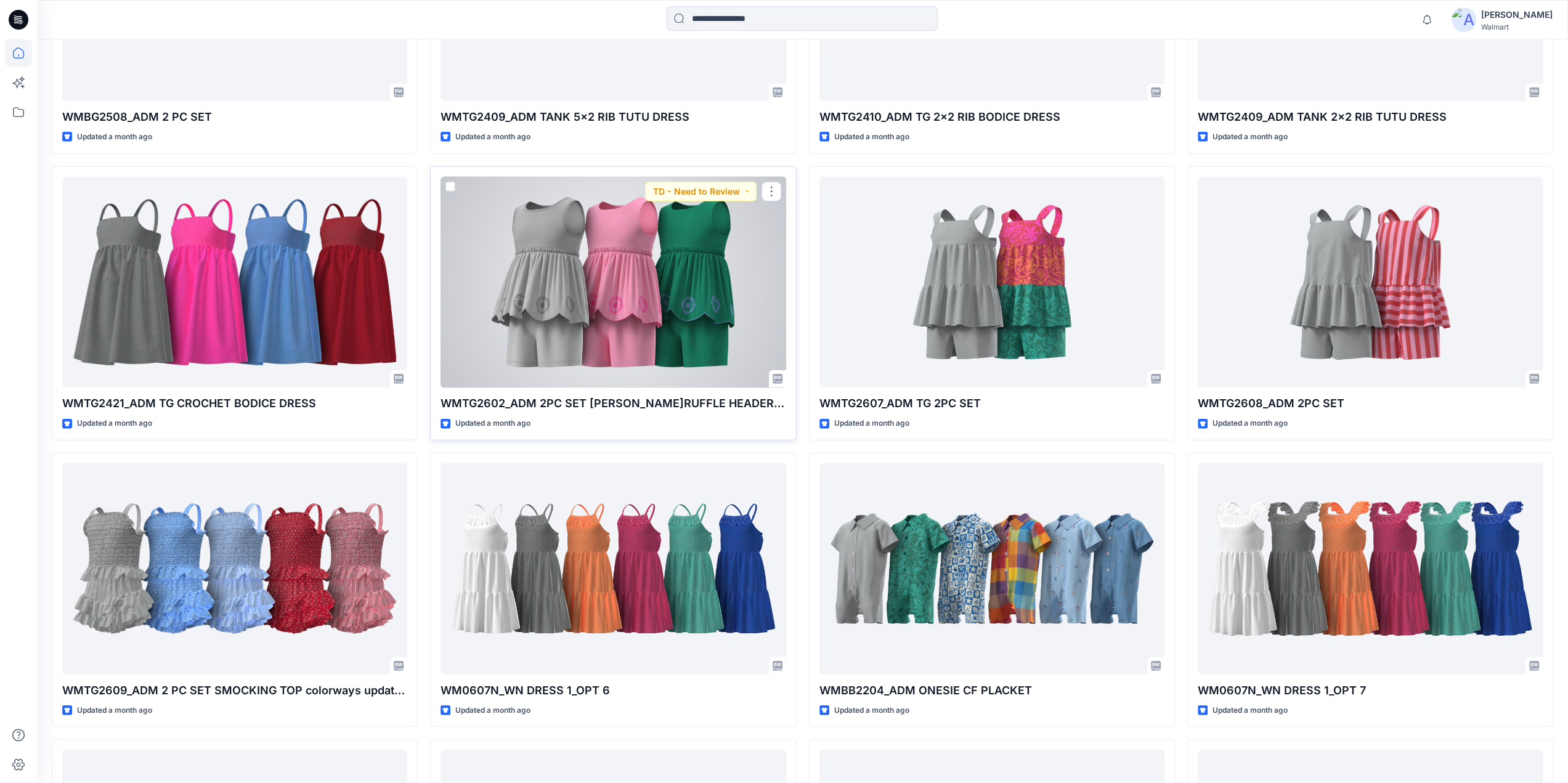
click at [577, 248] on div at bounding box center [613, 282] width 345 height 211
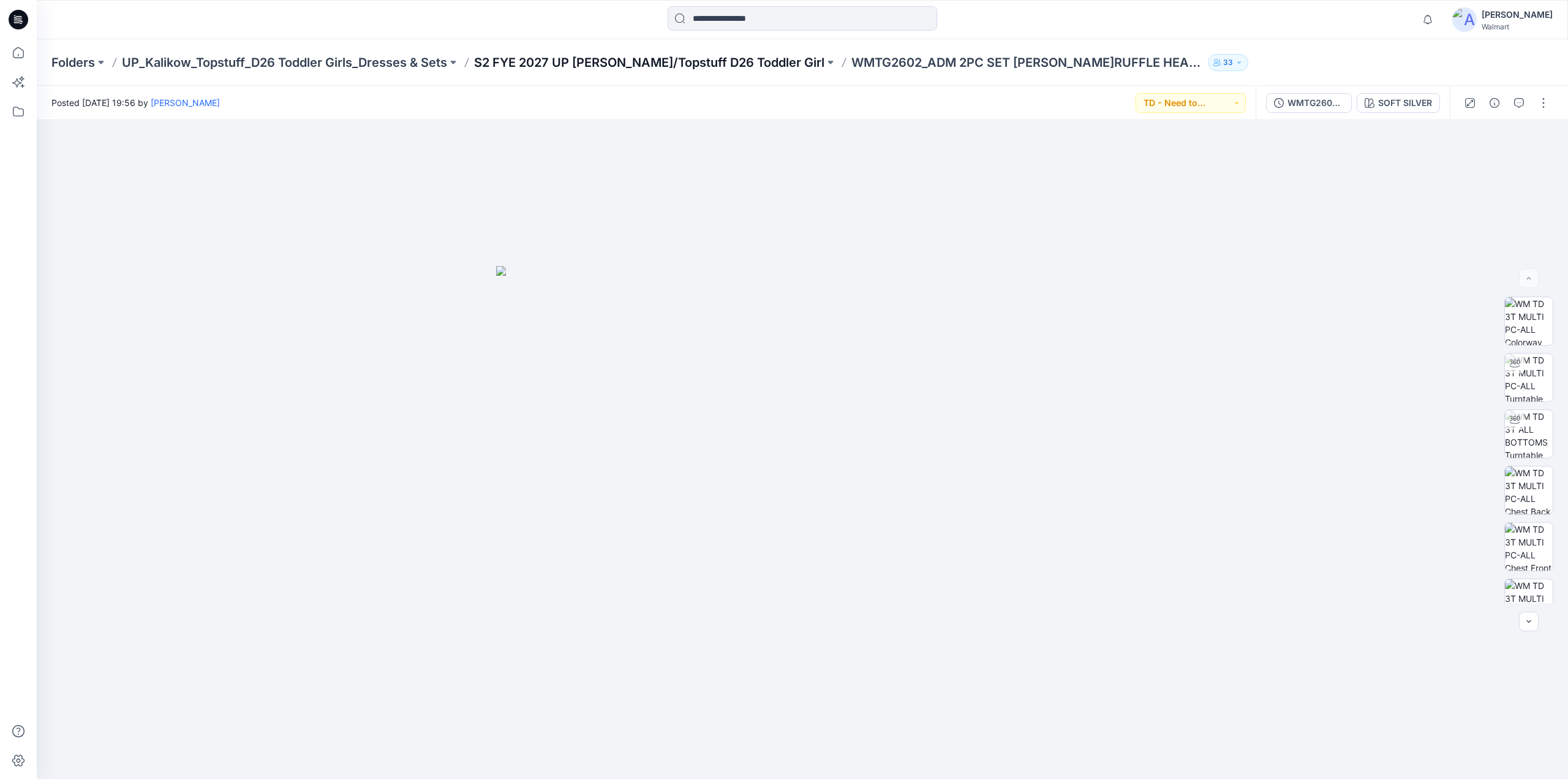
click at [639, 56] on p "S2 FYE 2027 UP Kalikow/Topstuff D26 Toddler Girl" at bounding box center [649, 62] width 350 height 17
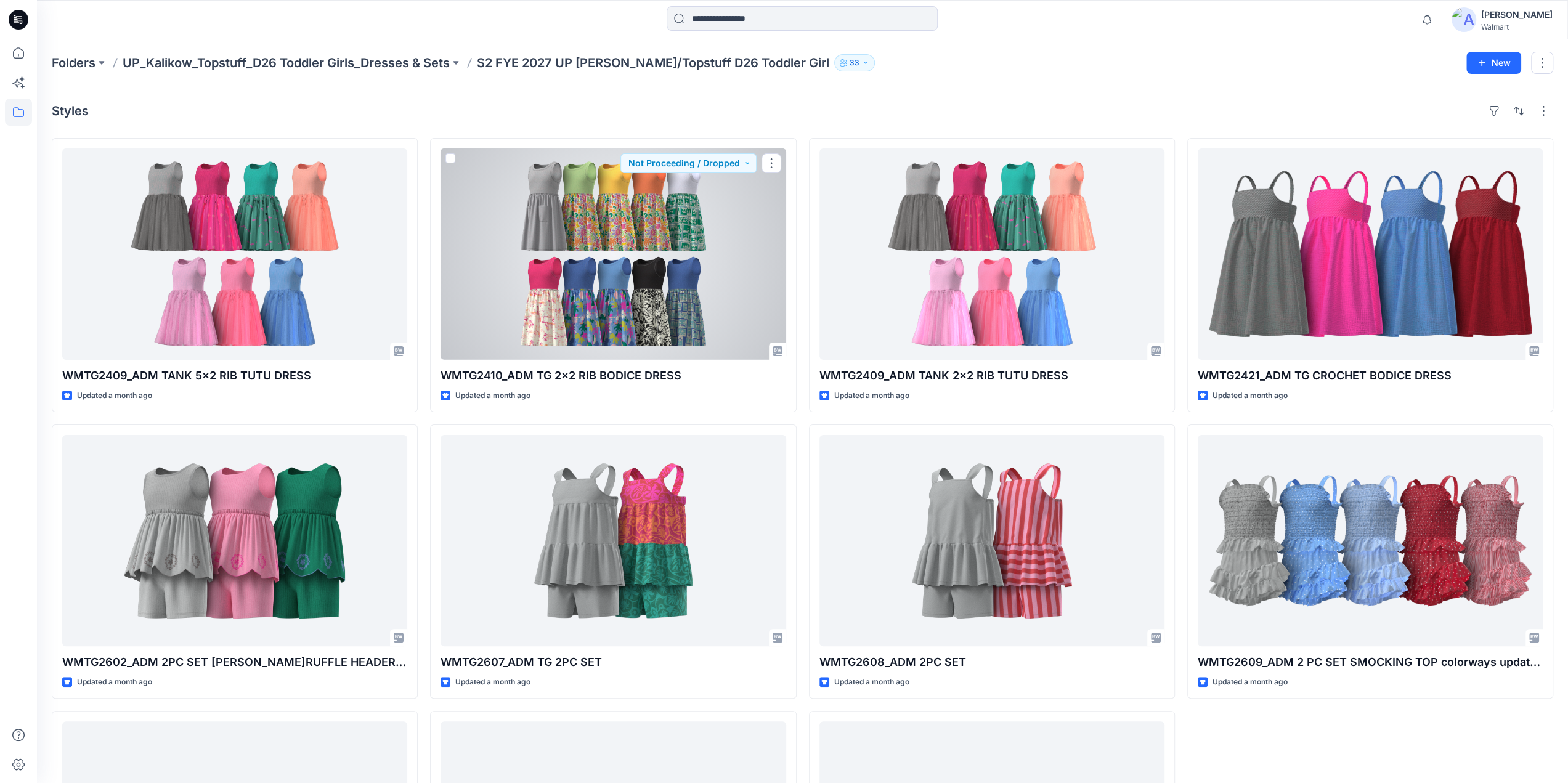
click at [612, 257] on div at bounding box center [613, 254] width 345 height 211
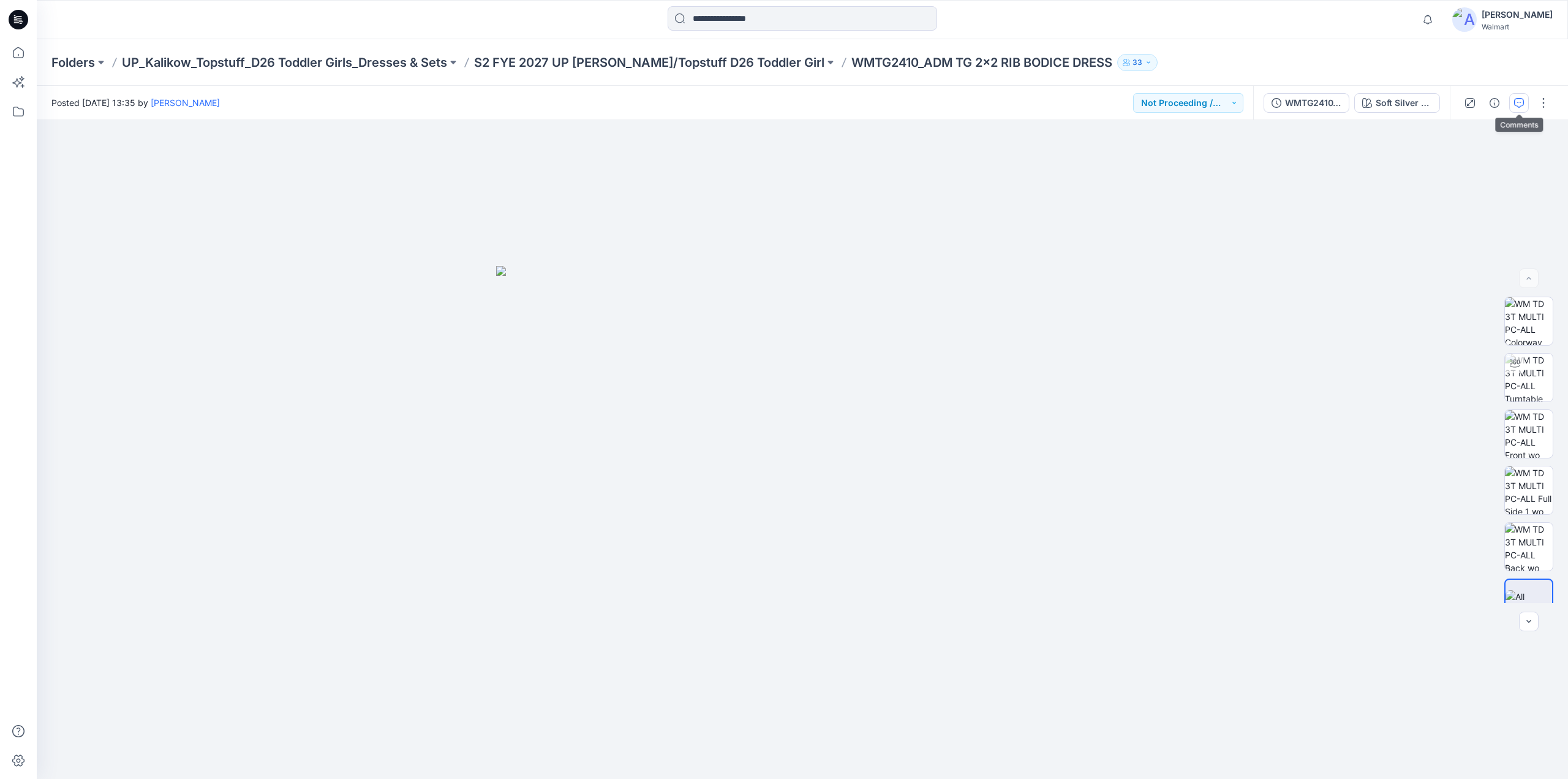
click at [1518, 98] on icon "button" at bounding box center [1519, 103] width 10 height 10
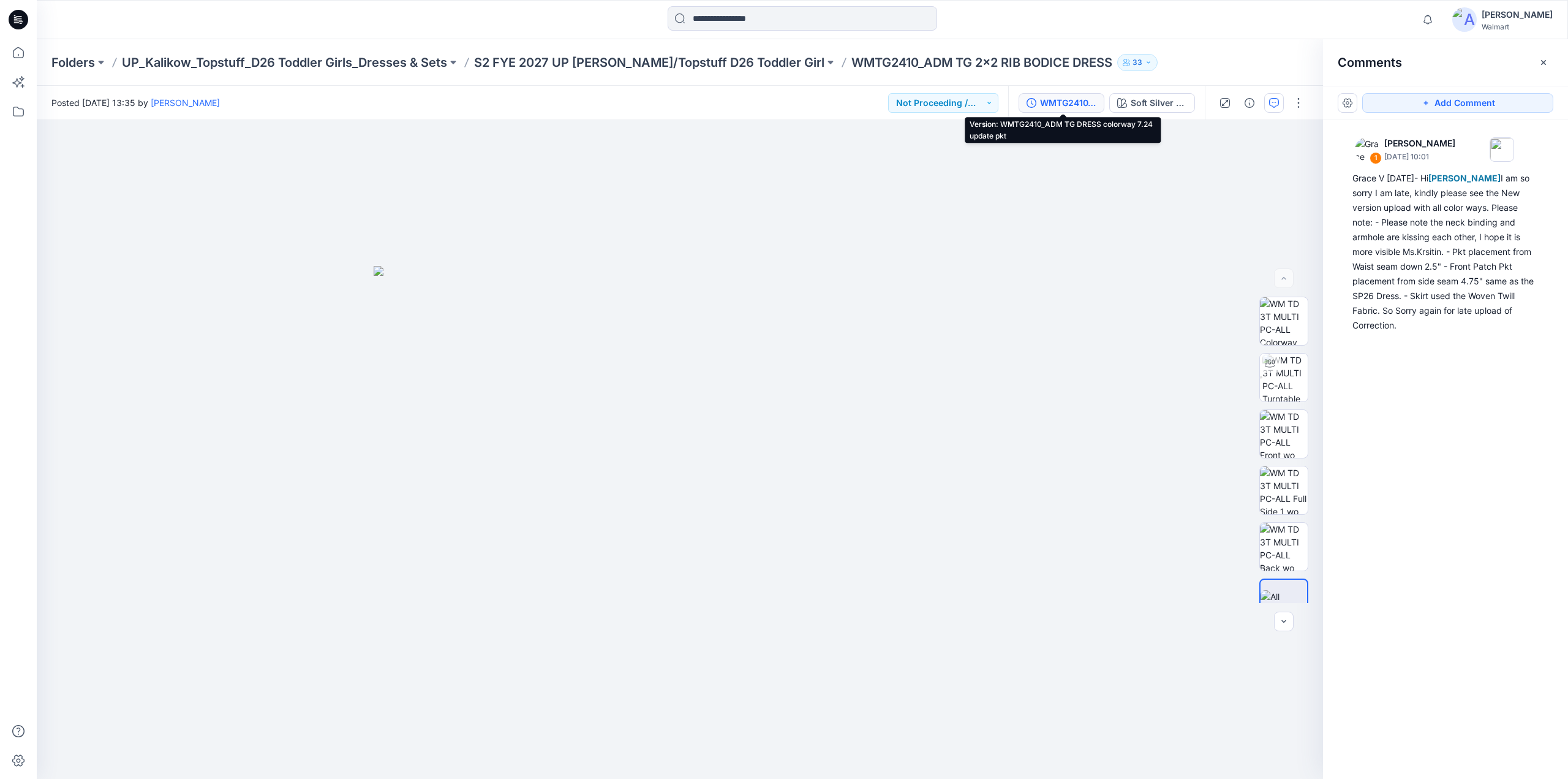
click at [1075, 102] on div "WMTG2410_ADM TG DRESS colorway 7.24 update pkt" at bounding box center [1068, 103] width 57 height 13
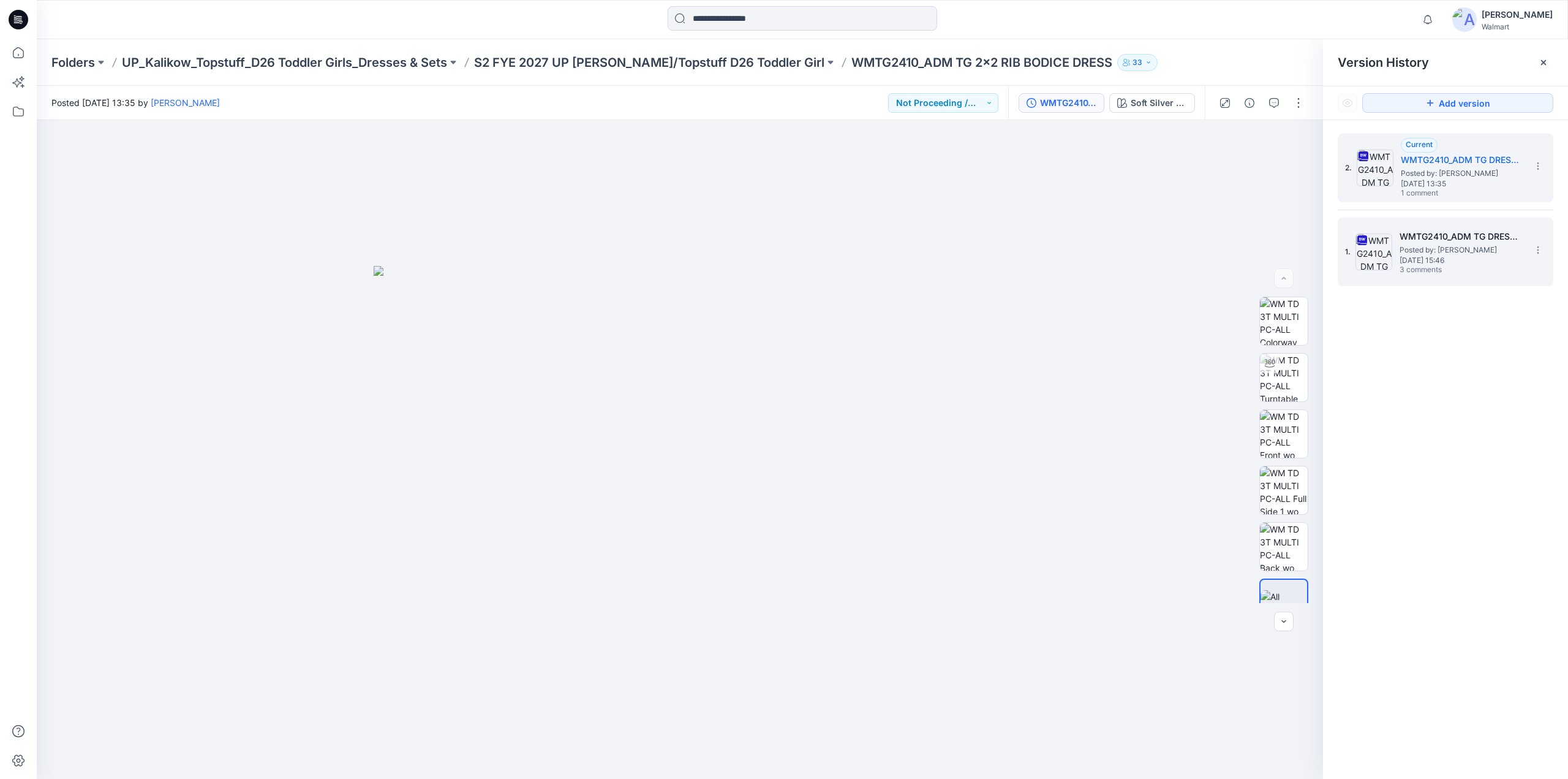
click at [1402, 248] on span "Posted by: [PERSON_NAME]" at bounding box center [1460, 249] width 122 height 12
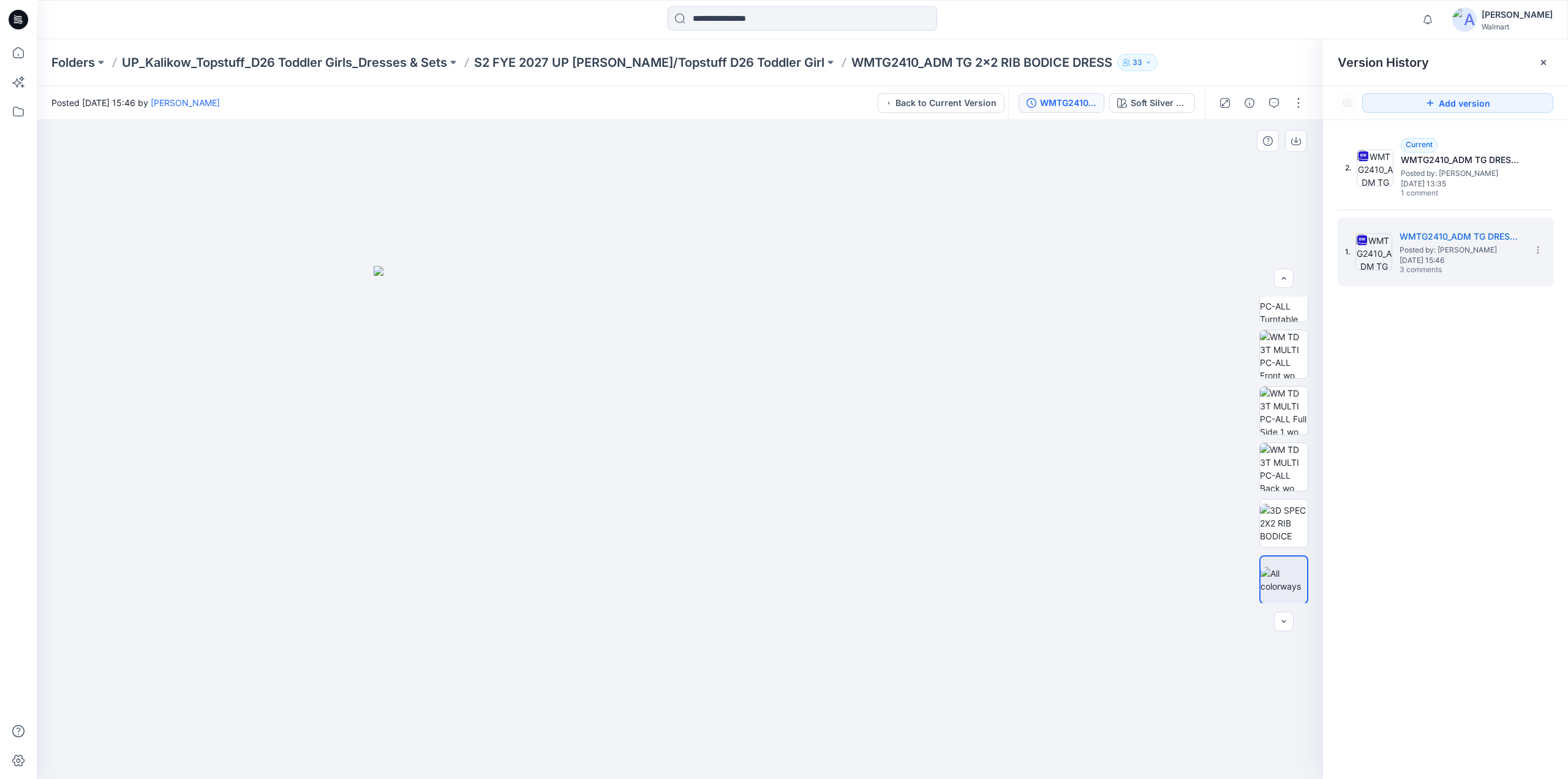
scroll to position [81, 0]
click at [1278, 102] on icon "button" at bounding box center [1274, 103] width 10 height 10
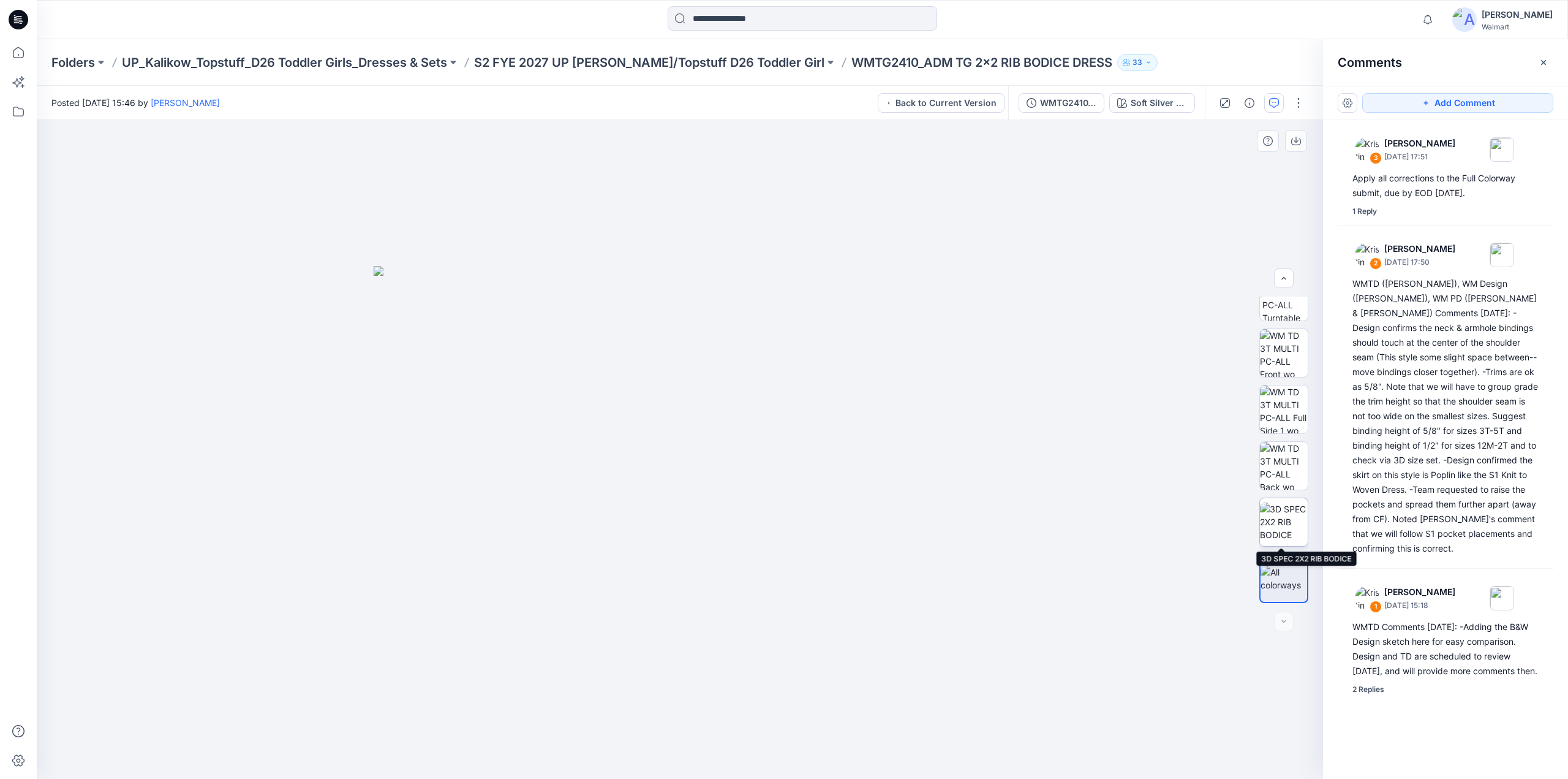
click at [1271, 516] on img at bounding box center [1283, 521] width 47 height 39
